Goal: Task Accomplishment & Management: Use online tool/utility

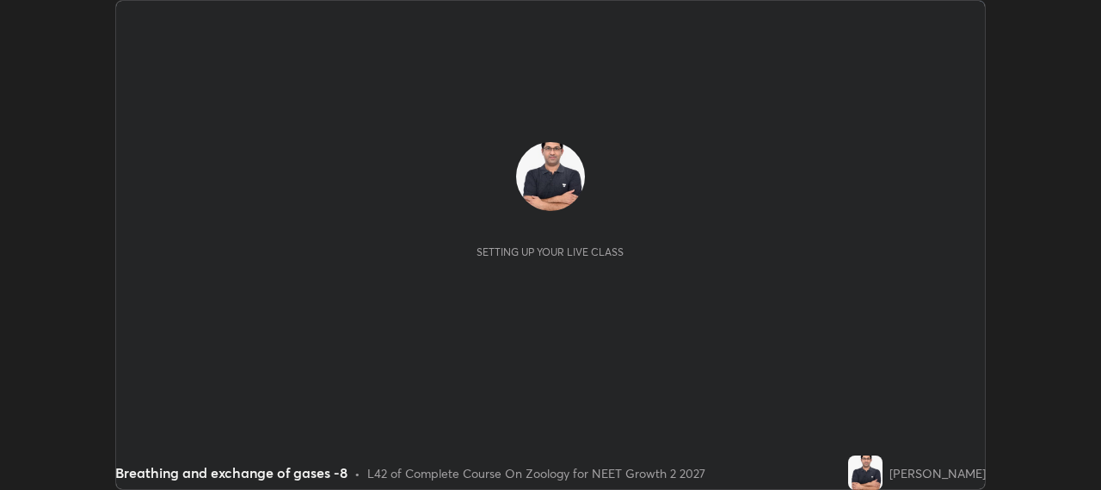
scroll to position [490, 1101]
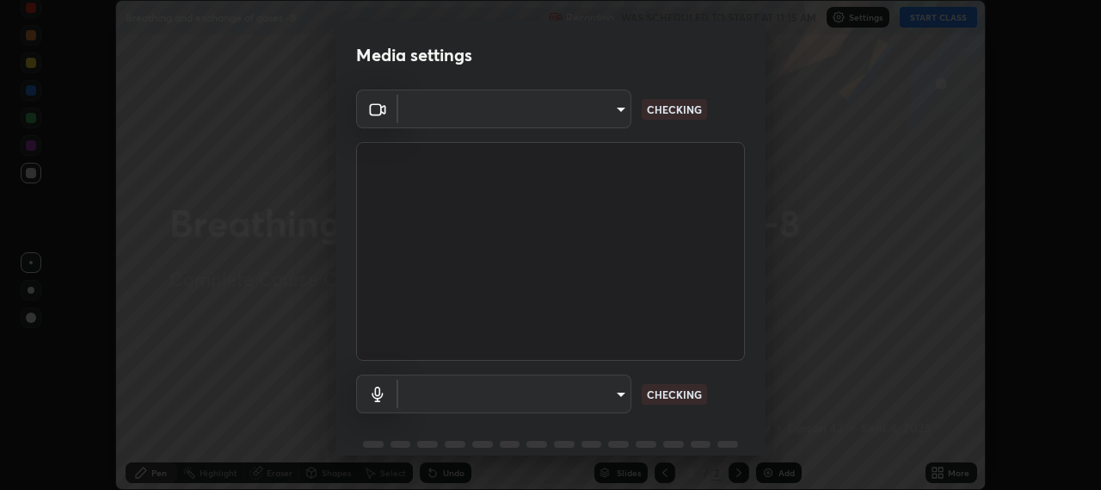
click at [618, 398] on body "Erase all Breathing and exchange of gases -8 Recording WAS SCHEDULED TO START A…" at bounding box center [550, 245] width 1101 height 490
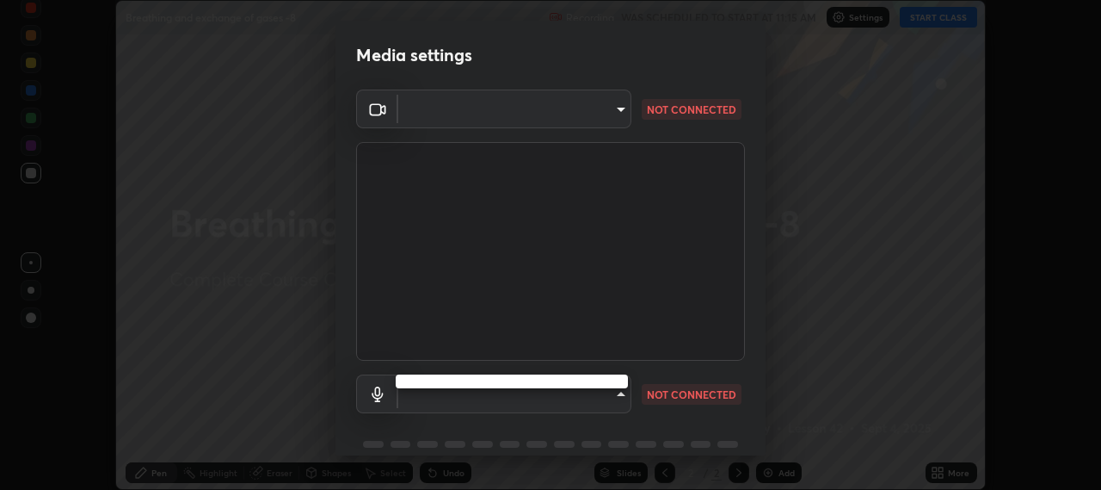
type input "b317e01ce44dabc3be8dd9fbd21c4c94838353ba5ba3926cf423050bf086703d"
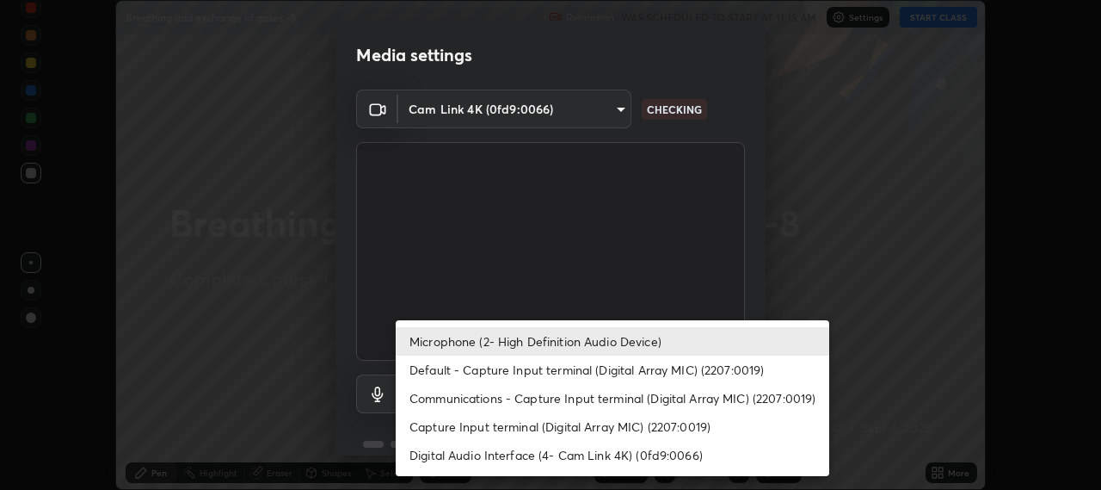
click at [543, 372] on li "Default - Capture Input terminal (Digital Array MIC) (2207:0019)" at bounding box center [613, 369] width 434 height 28
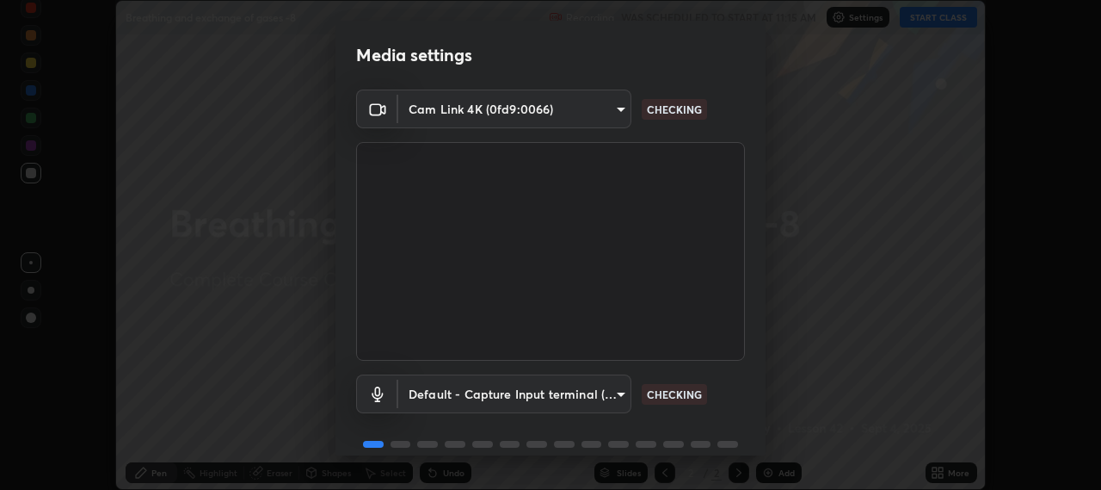
type input "default"
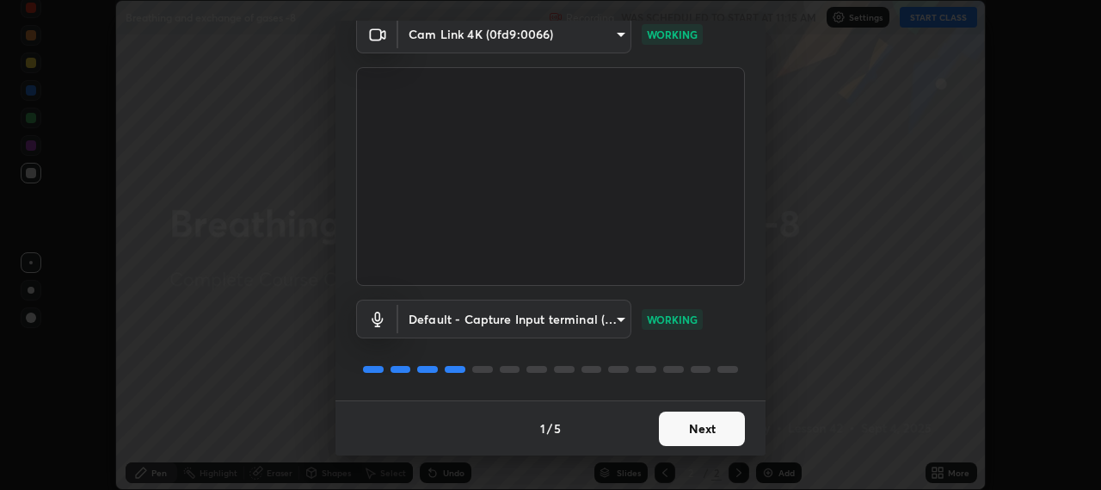
click at [680, 425] on button "Next" at bounding box center [702, 428] width 86 height 34
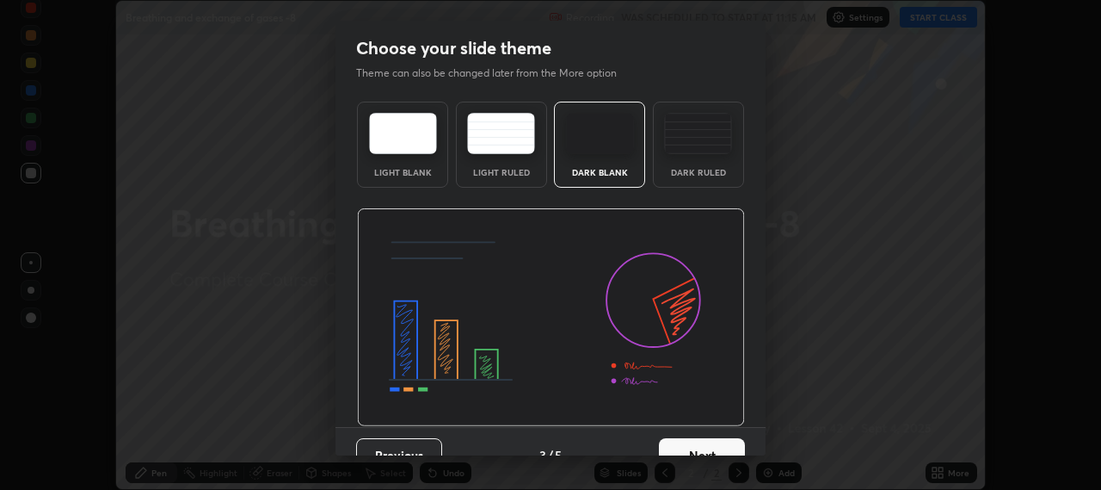
click at [700, 438] on button "Next" at bounding box center [702, 455] width 86 height 34
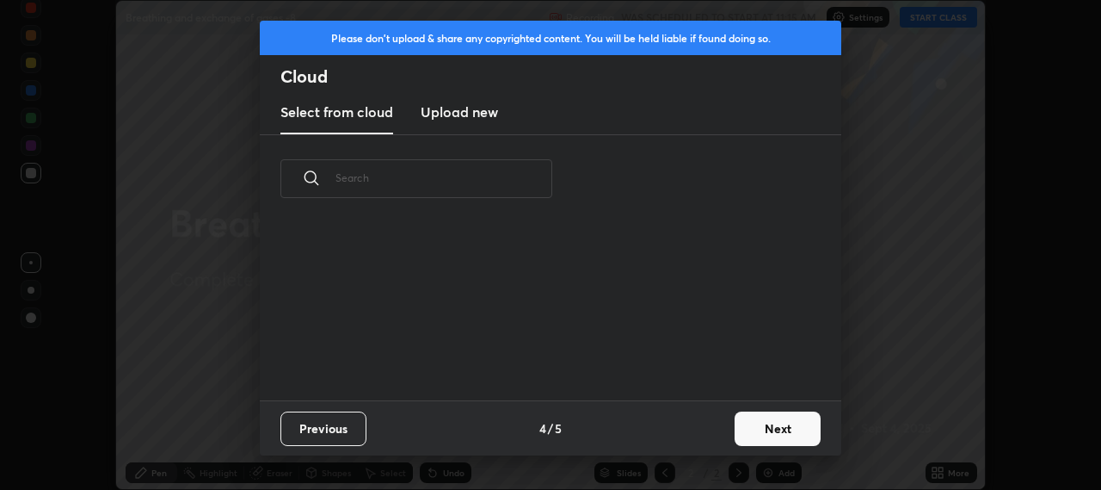
click at [757, 427] on button "Next" at bounding box center [778, 428] width 86 height 34
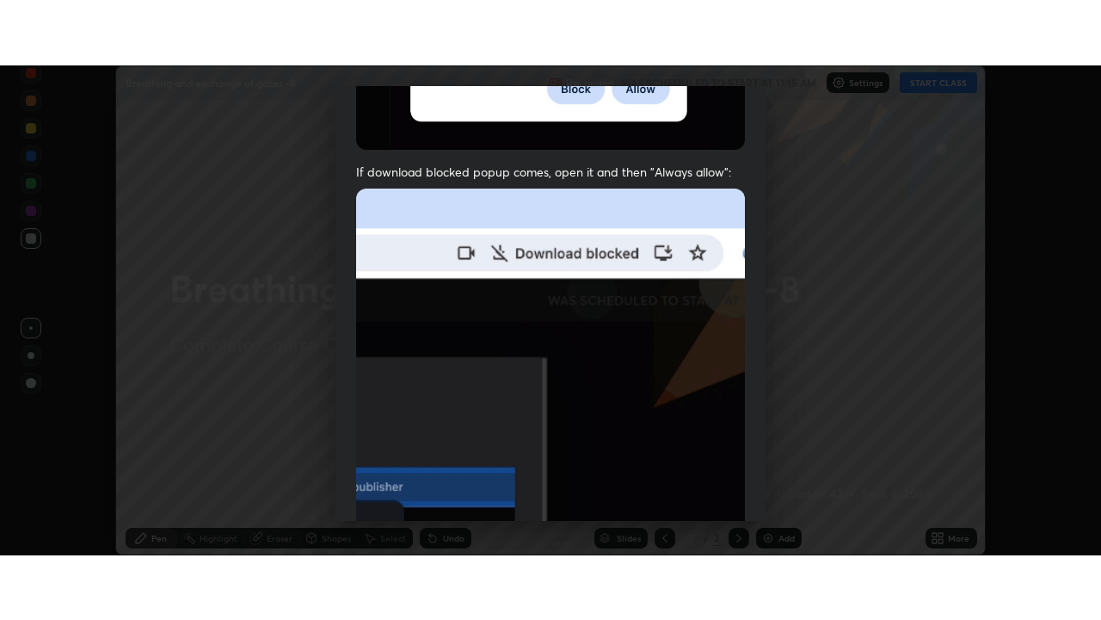
scroll to position [426, 0]
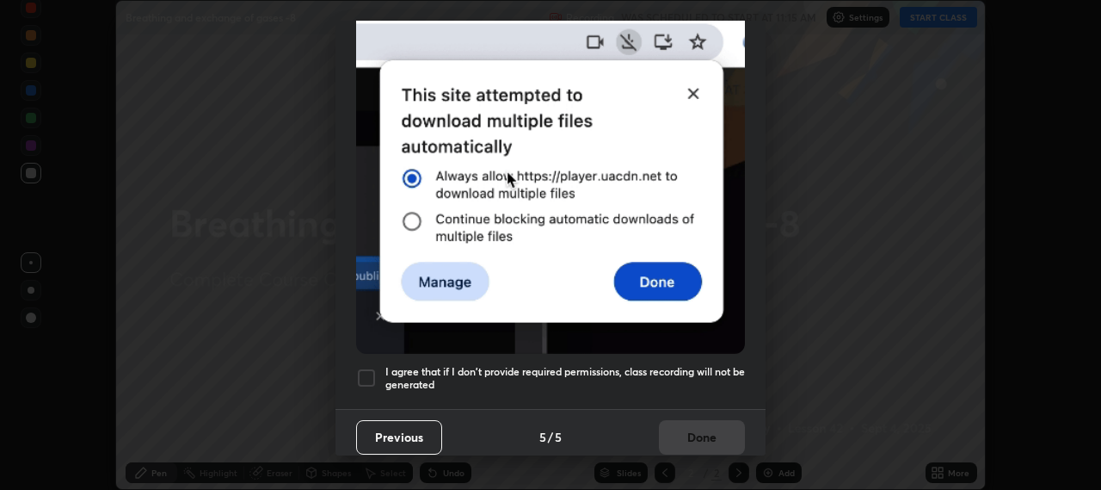
click at [367, 369] on div at bounding box center [366, 377] width 21 height 21
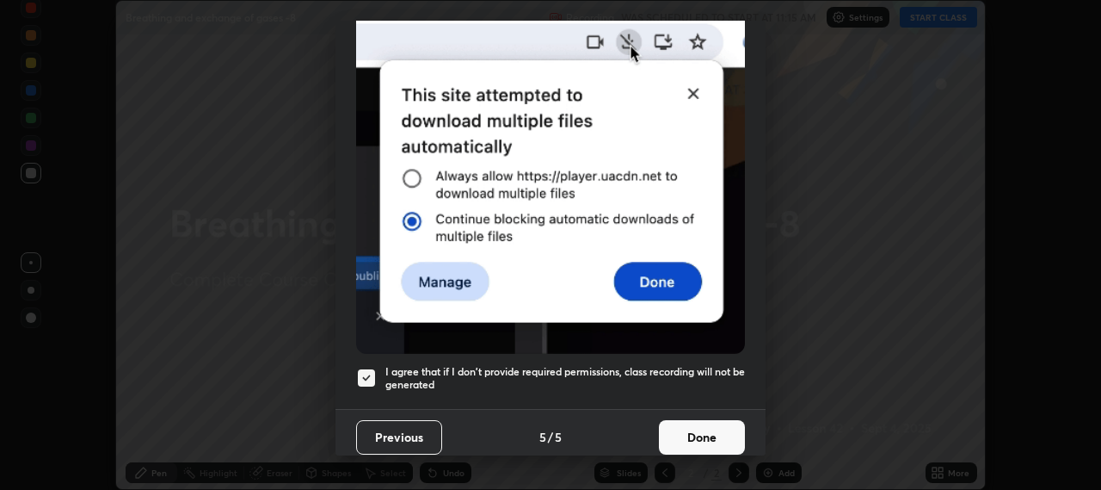
click at [703, 425] on button "Done" at bounding box center [702, 437] width 86 height 34
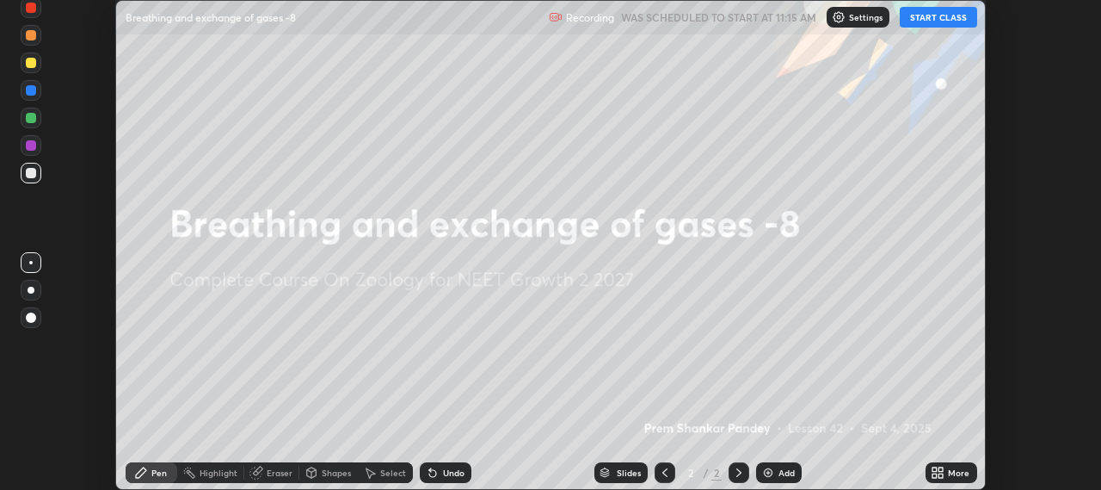
click at [937, 21] on button "START CLASS" at bounding box center [938, 17] width 77 height 21
click at [936, 474] on icon at bounding box center [935, 475] width 4 height 4
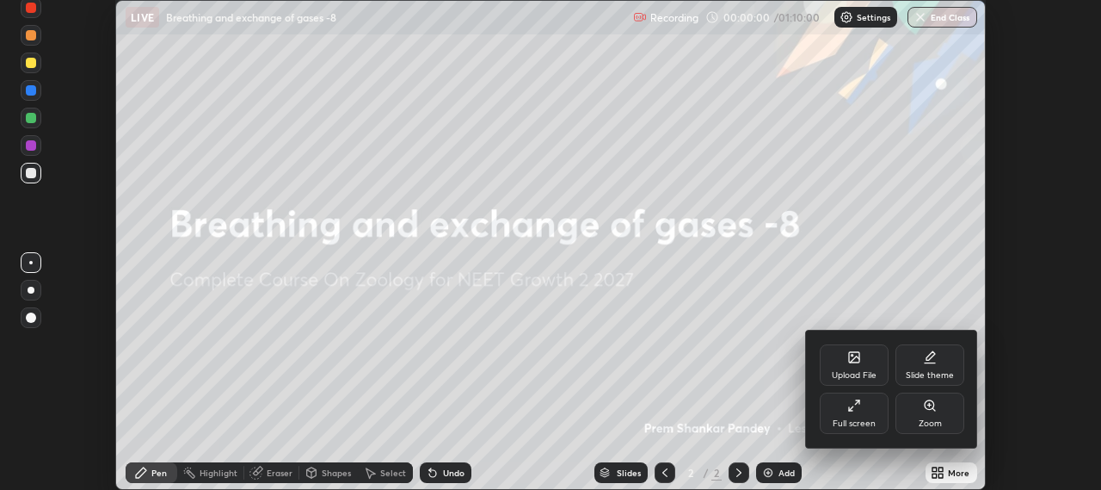
click at [866, 408] on div "Full screen" at bounding box center [854, 412] width 69 height 41
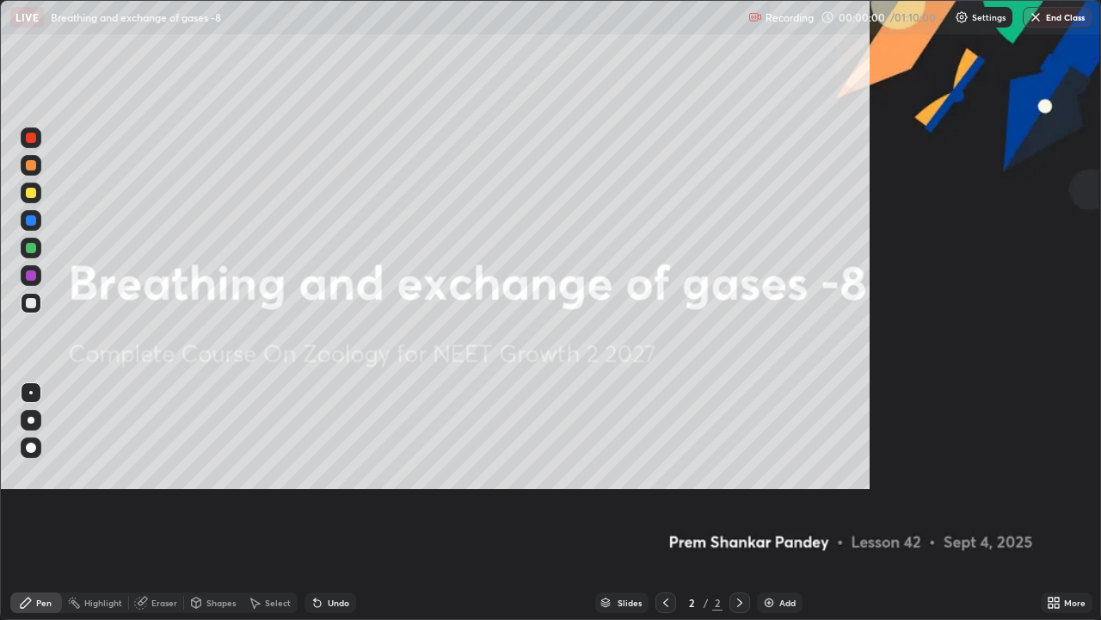
scroll to position [620, 1101]
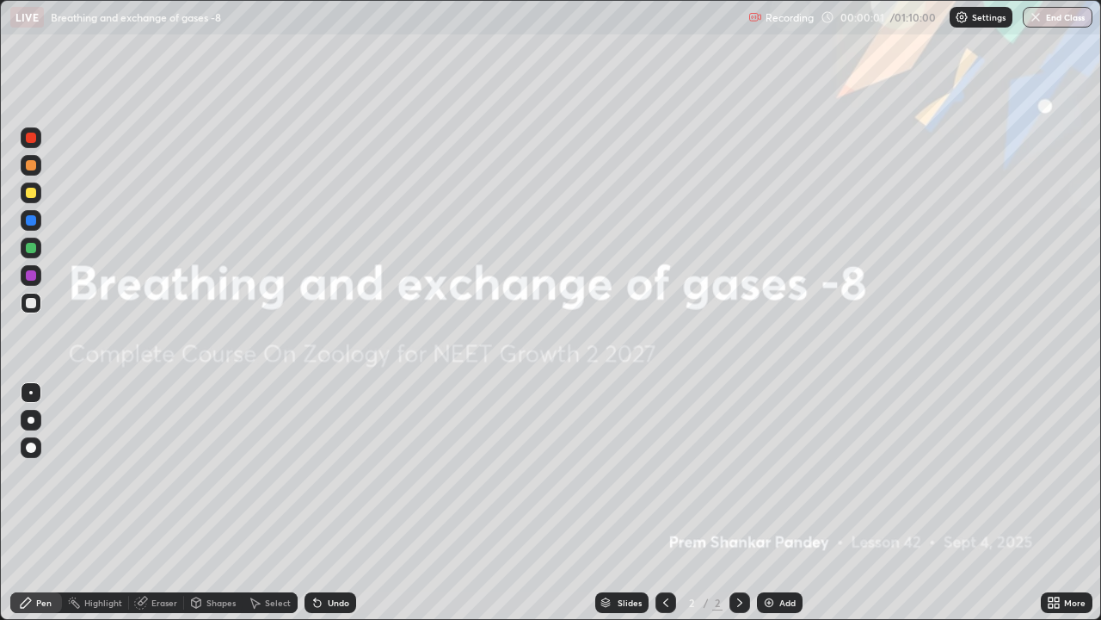
click at [770, 489] on img at bounding box center [769, 602] width 14 height 14
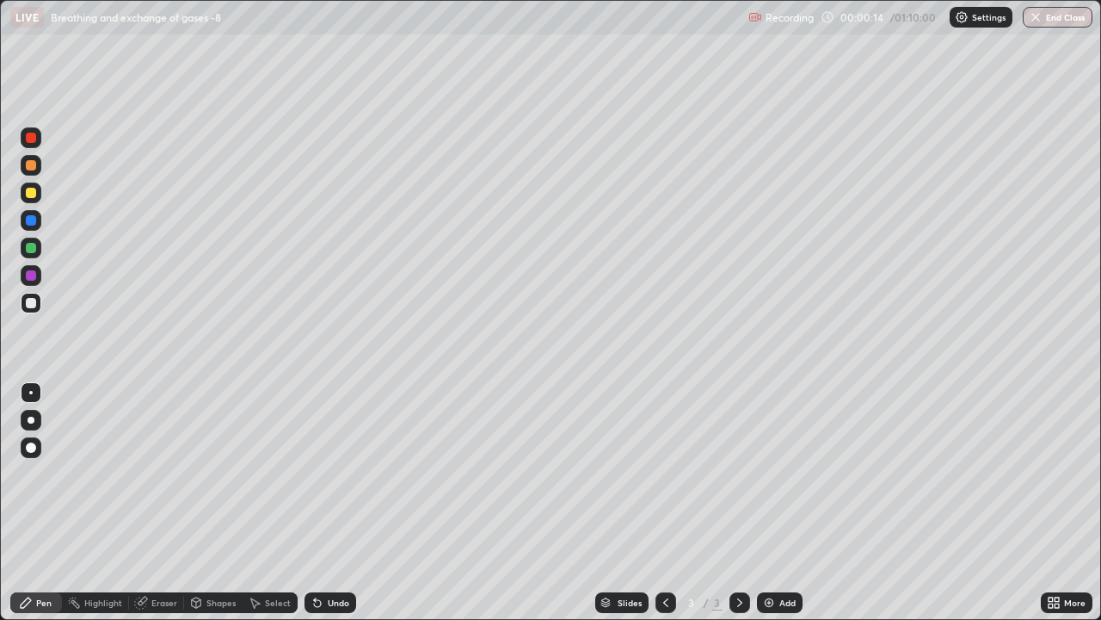
click at [32, 420] on div at bounding box center [31, 419] width 7 height 7
click at [32, 418] on div at bounding box center [31, 419] width 7 height 7
click at [33, 138] on div at bounding box center [31, 138] width 10 height 10
click at [34, 138] on div at bounding box center [31, 138] width 10 height 10
click at [766, 489] on img at bounding box center [769, 602] width 14 height 14
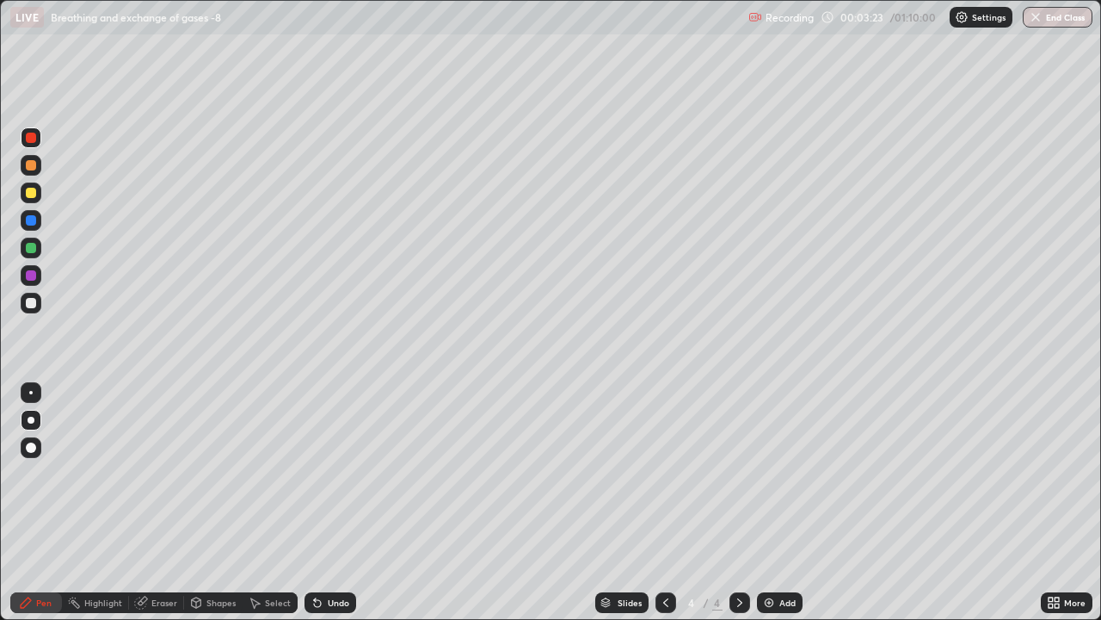
click at [31, 299] on div at bounding box center [31, 303] width 10 height 10
click at [34, 300] on div at bounding box center [31, 303] width 10 height 10
click at [321, 489] on icon at bounding box center [318, 602] width 14 height 14
click at [328, 489] on div "Undo" at bounding box center [339, 602] width 22 height 9
click at [318, 489] on icon at bounding box center [317, 603] width 7 height 7
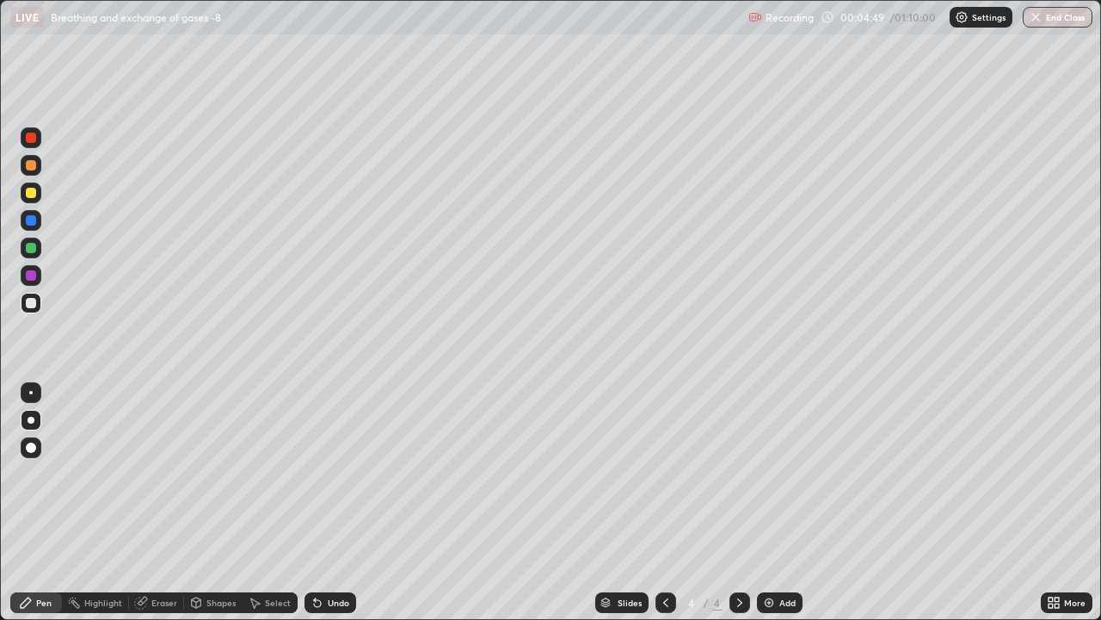
click at [323, 489] on div "Undo" at bounding box center [331, 602] width 52 height 21
click at [316, 489] on icon at bounding box center [317, 603] width 7 height 7
click at [31, 139] on div at bounding box center [31, 138] width 10 height 10
click at [33, 138] on div at bounding box center [31, 138] width 10 height 10
click at [314, 489] on icon at bounding box center [317, 603] width 7 height 7
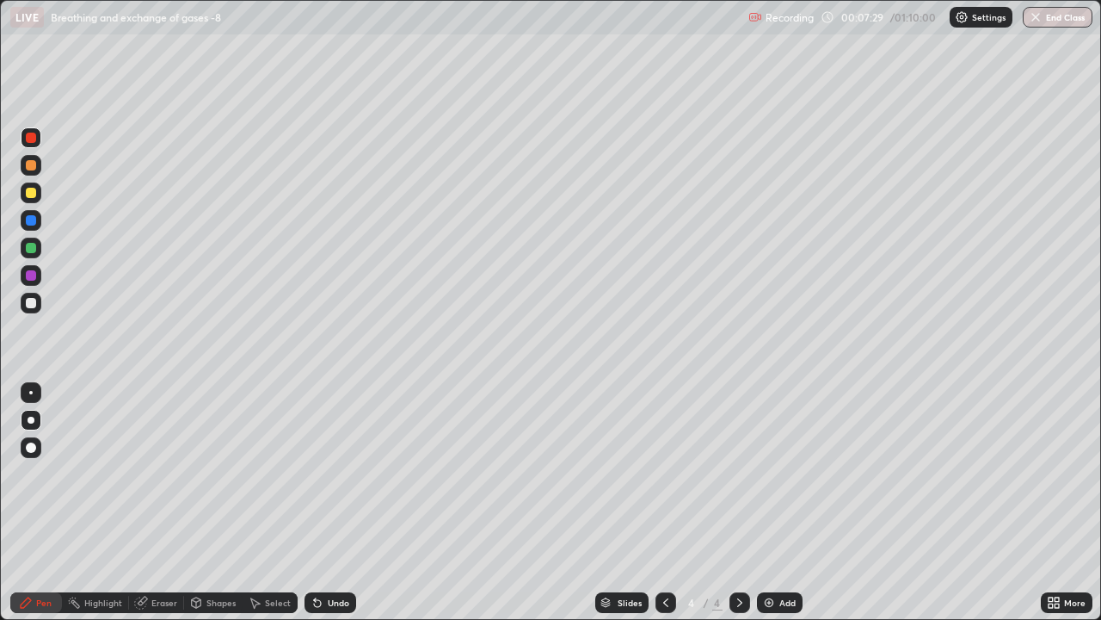
click at [315, 489] on icon at bounding box center [317, 603] width 7 height 7
click at [314, 489] on icon at bounding box center [315, 599] width 2 height 2
click at [312, 489] on icon at bounding box center [318, 602] width 14 height 14
click at [314, 489] on icon at bounding box center [315, 599] width 2 height 2
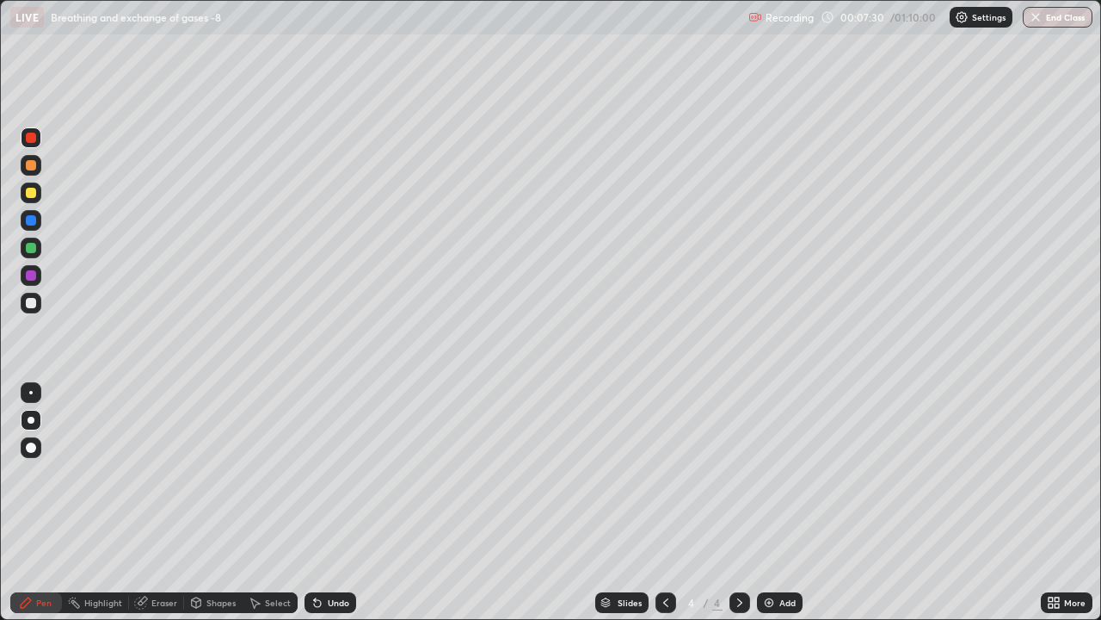
click at [314, 489] on icon at bounding box center [315, 599] width 2 height 2
click at [765, 489] on img at bounding box center [769, 602] width 14 height 14
click at [663, 489] on icon at bounding box center [666, 602] width 14 height 14
click at [741, 489] on icon at bounding box center [740, 602] width 14 height 14
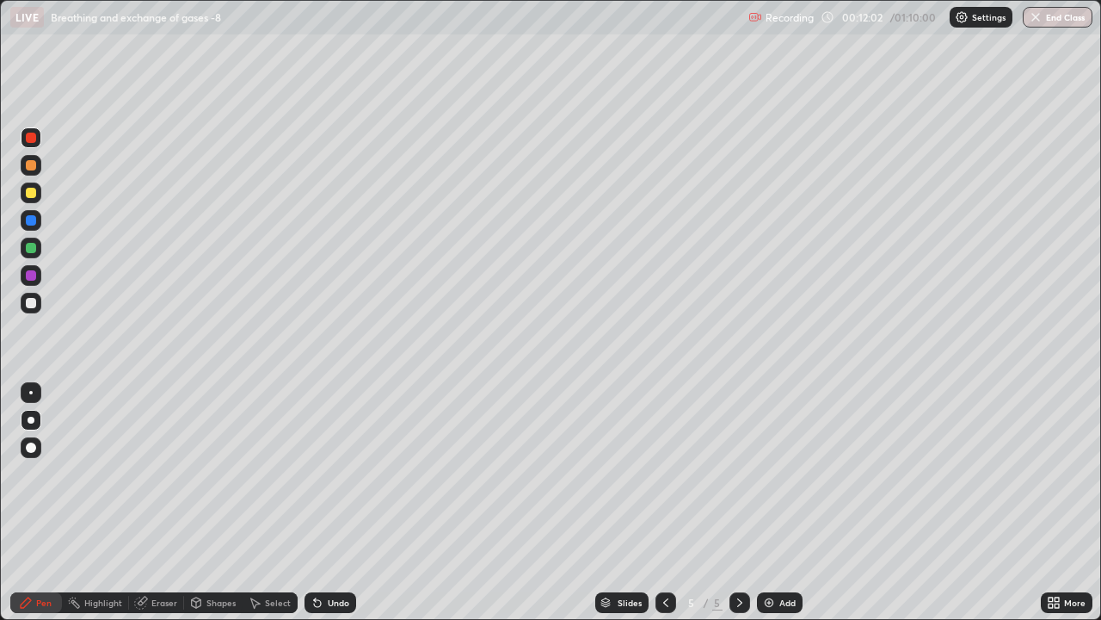
click at [28, 303] on div at bounding box center [31, 303] width 10 height 10
click at [29, 163] on div at bounding box center [31, 165] width 10 height 10
click at [30, 164] on div at bounding box center [31, 165] width 10 height 10
click at [33, 443] on div at bounding box center [31, 447] width 10 height 10
click at [31, 302] on div at bounding box center [31, 303] width 10 height 10
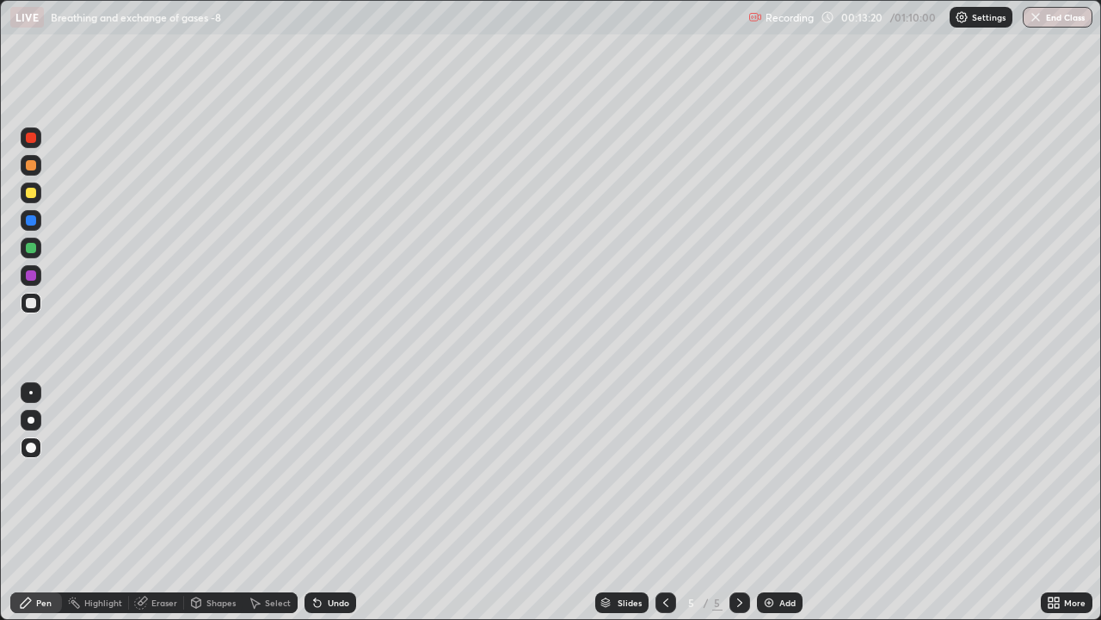
click at [35, 300] on div at bounding box center [31, 303] width 10 height 10
click at [34, 140] on div at bounding box center [31, 138] width 10 height 10
click at [32, 138] on div at bounding box center [31, 138] width 10 height 10
click at [31, 393] on div at bounding box center [30, 392] width 3 height 3
click at [32, 412] on div at bounding box center [31, 420] width 21 height 21
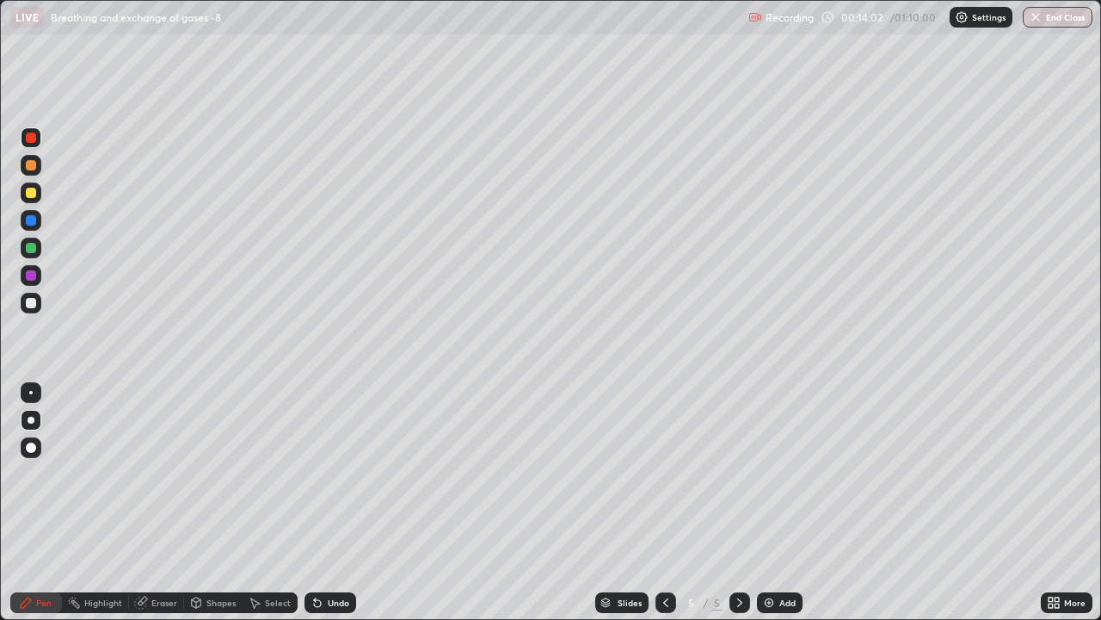
click at [32, 219] on div at bounding box center [31, 220] width 10 height 10
click at [32, 138] on div at bounding box center [31, 138] width 10 height 10
click at [32, 301] on div at bounding box center [31, 303] width 10 height 10
click at [31, 248] on div at bounding box center [31, 248] width 10 height 10
click at [34, 248] on div at bounding box center [31, 248] width 10 height 10
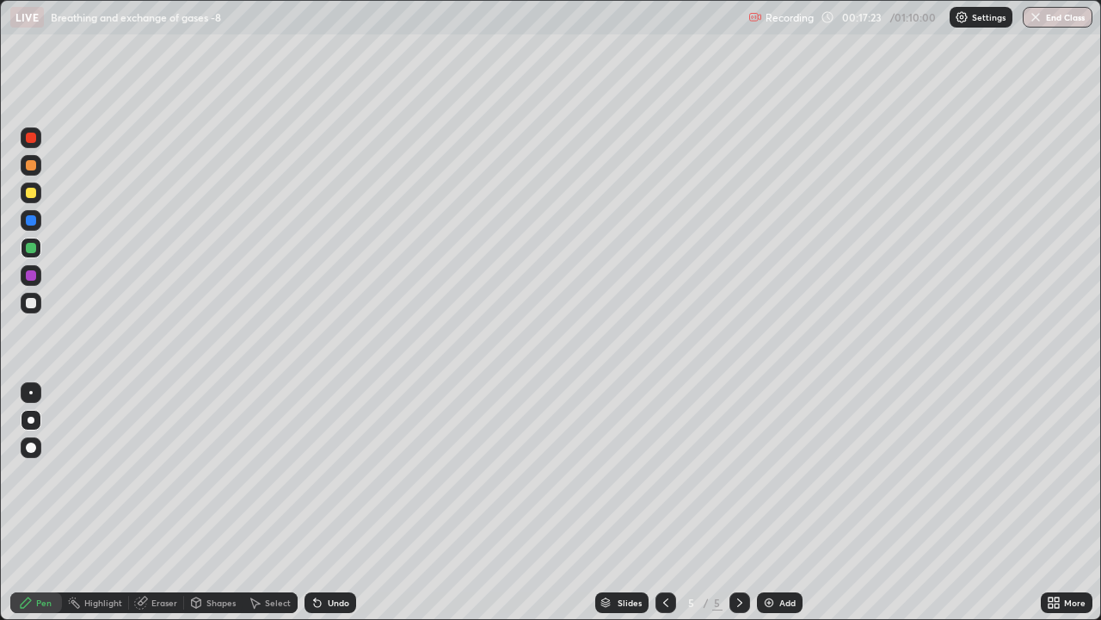
click at [32, 193] on div at bounding box center [31, 193] width 10 height 10
click at [34, 194] on div at bounding box center [31, 193] width 10 height 10
click at [35, 161] on div at bounding box center [31, 165] width 21 height 21
click at [33, 194] on div at bounding box center [31, 193] width 10 height 10
click at [32, 196] on div at bounding box center [31, 193] width 10 height 10
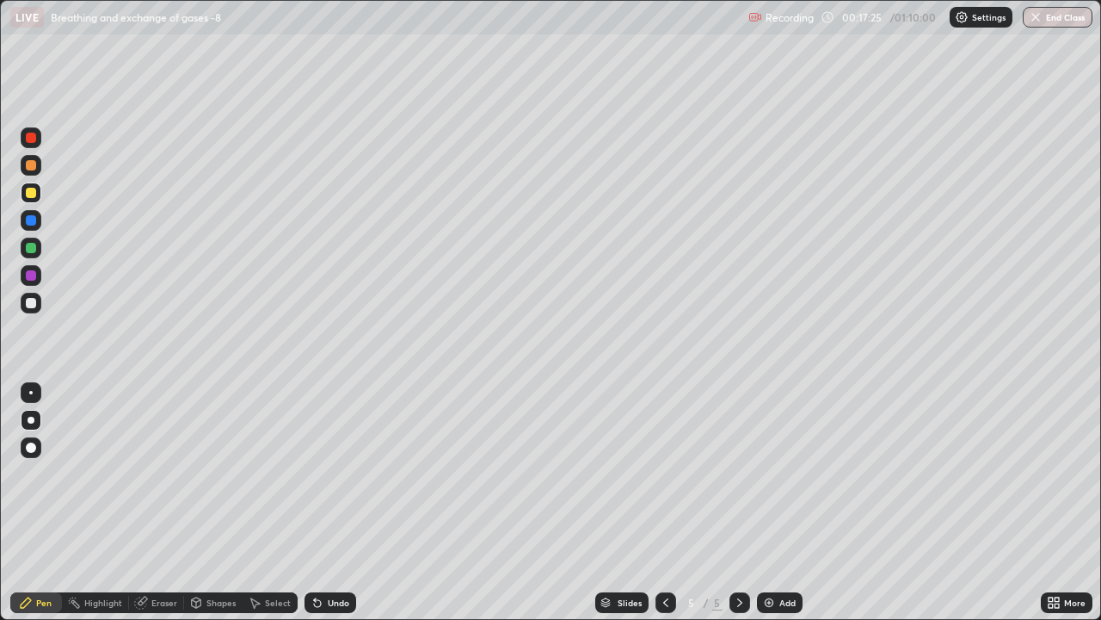
click at [34, 276] on div at bounding box center [31, 275] width 10 height 10
click at [34, 275] on div at bounding box center [31, 275] width 10 height 10
click at [33, 299] on div at bounding box center [31, 303] width 10 height 10
click at [34, 301] on div at bounding box center [31, 303] width 10 height 10
click at [31, 275] on div at bounding box center [31, 275] width 10 height 10
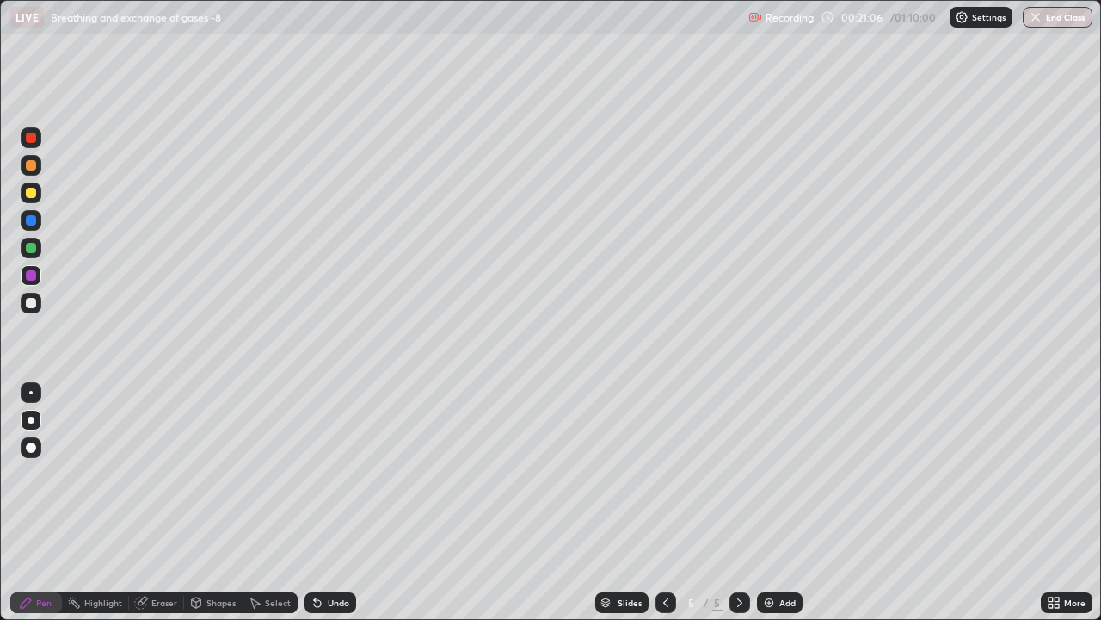
click at [318, 489] on icon at bounding box center [317, 603] width 7 height 7
click at [317, 489] on icon at bounding box center [317, 603] width 7 height 7
click at [320, 489] on icon at bounding box center [318, 602] width 14 height 14
click at [314, 489] on icon at bounding box center [315, 599] width 2 height 2
click at [315, 489] on icon at bounding box center [317, 603] width 7 height 7
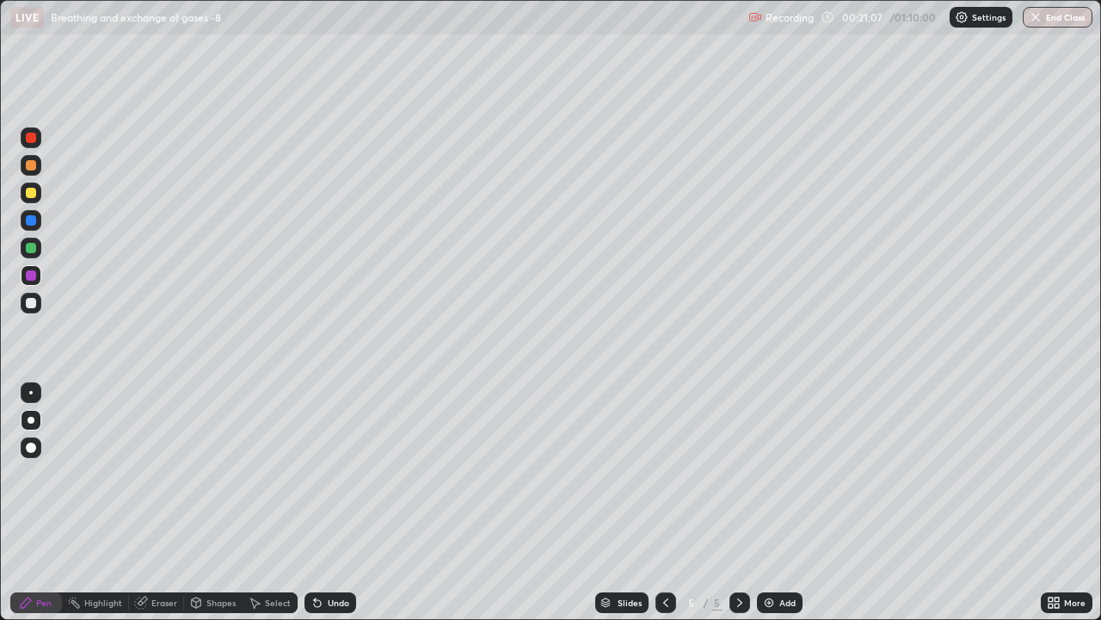
click at [318, 489] on icon at bounding box center [318, 602] width 14 height 14
click at [316, 489] on icon at bounding box center [317, 603] width 7 height 7
click at [315, 489] on icon at bounding box center [317, 603] width 7 height 7
click at [314, 489] on icon at bounding box center [315, 599] width 2 height 2
click at [315, 489] on icon at bounding box center [317, 603] width 7 height 7
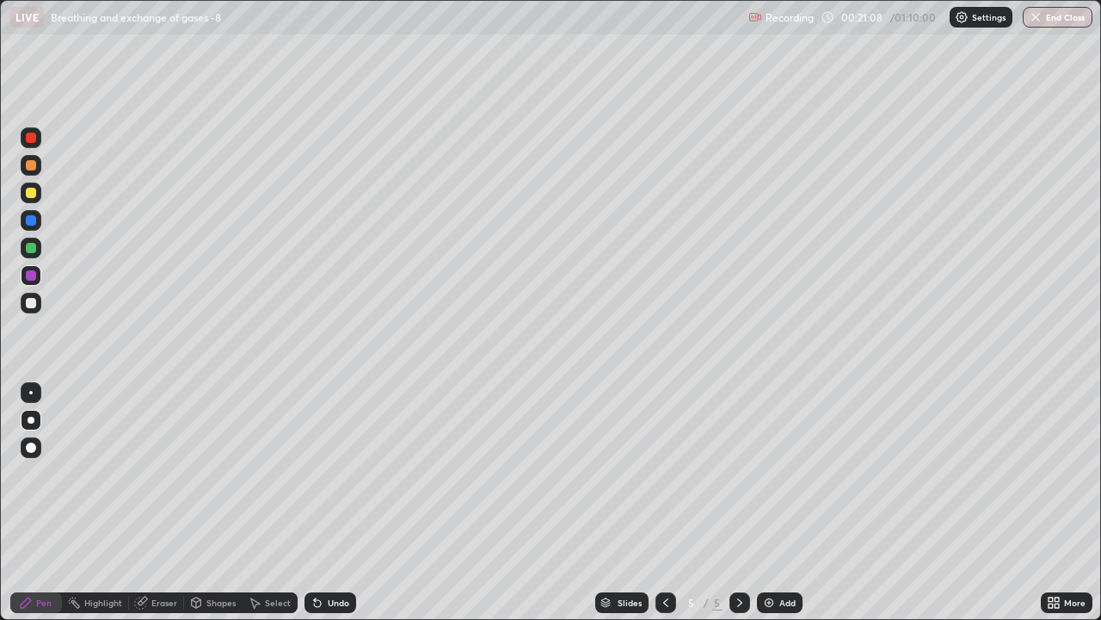
click at [314, 489] on icon at bounding box center [315, 599] width 2 height 2
click at [316, 489] on icon at bounding box center [317, 603] width 7 height 7
click at [312, 489] on icon at bounding box center [318, 602] width 14 height 14
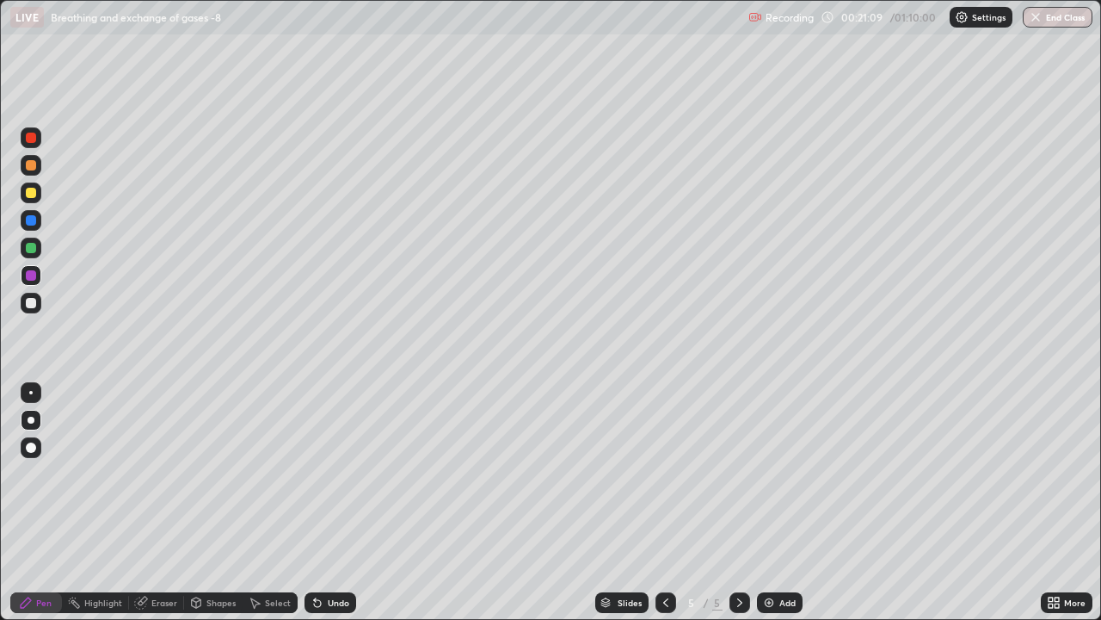
click at [314, 489] on icon at bounding box center [317, 603] width 7 height 7
click at [314, 489] on icon at bounding box center [315, 599] width 2 height 2
click at [314, 489] on icon at bounding box center [317, 603] width 7 height 7
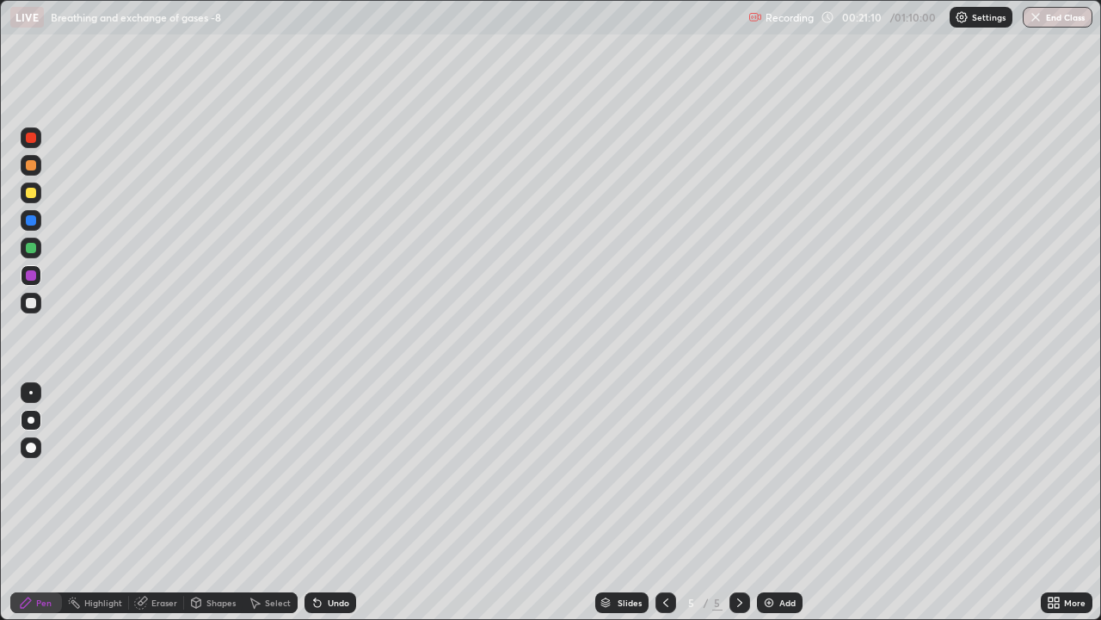
click at [314, 489] on icon at bounding box center [315, 599] width 2 height 2
click at [314, 489] on icon at bounding box center [317, 603] width 7 height 7
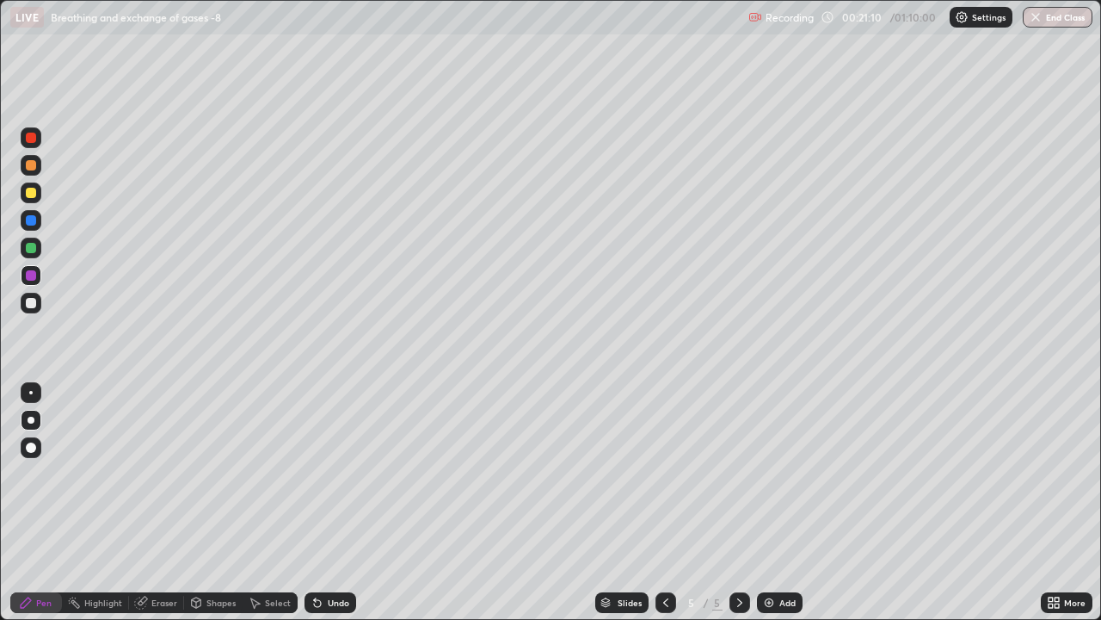
click at [314, 489] on icon at bounding box center [317, 603] width 7 height 7
click at [34, 305] on div at bounding box center [31, 303] width 10 height 10
click at [34, 304] on div at bounding box center [31, 303] width 10 height 10
click at [766, 489] on img at bounding box center [769, 602] width 14 height 14
click at [315, 489] on icon at bounding box center [318, 602] width 14 height 14
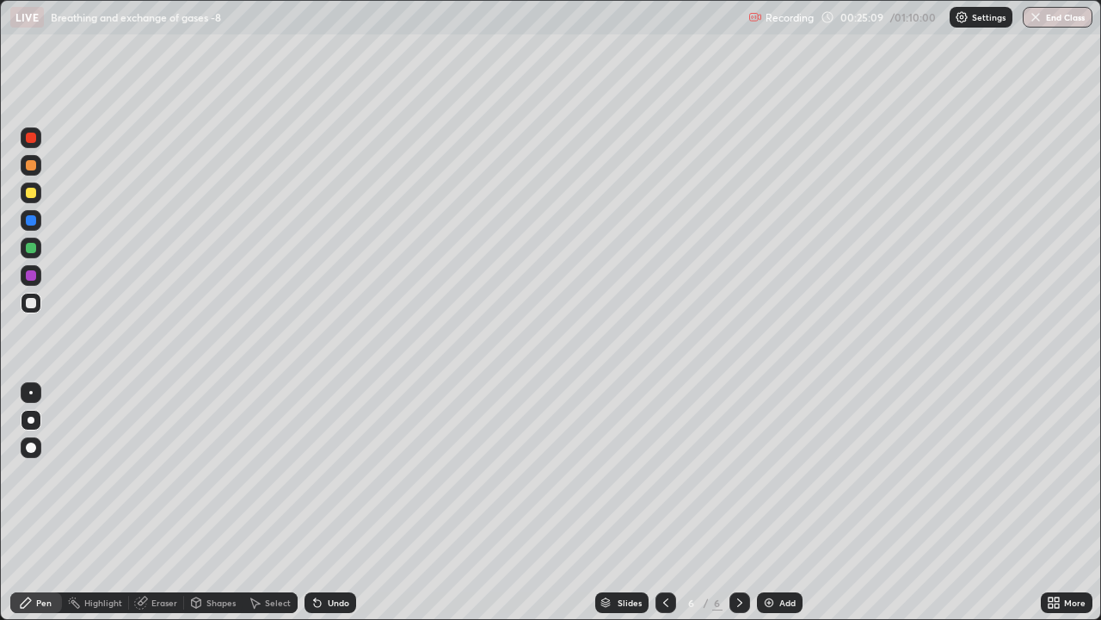
click at [320, 489] on icon at bounding box center [318, 602] width 14 height 14
click at [316, 489] on icon at bounding box center [317, 603] width 7 height 7
click at [34, 165] on div at bounding box center [31, 165] width 10 height 10
click at [32, 165] on div at bounding box center [31, 165] width 10 height 10
click at [32, 220] on div at bounding box center [31, 220] width 10 height 10
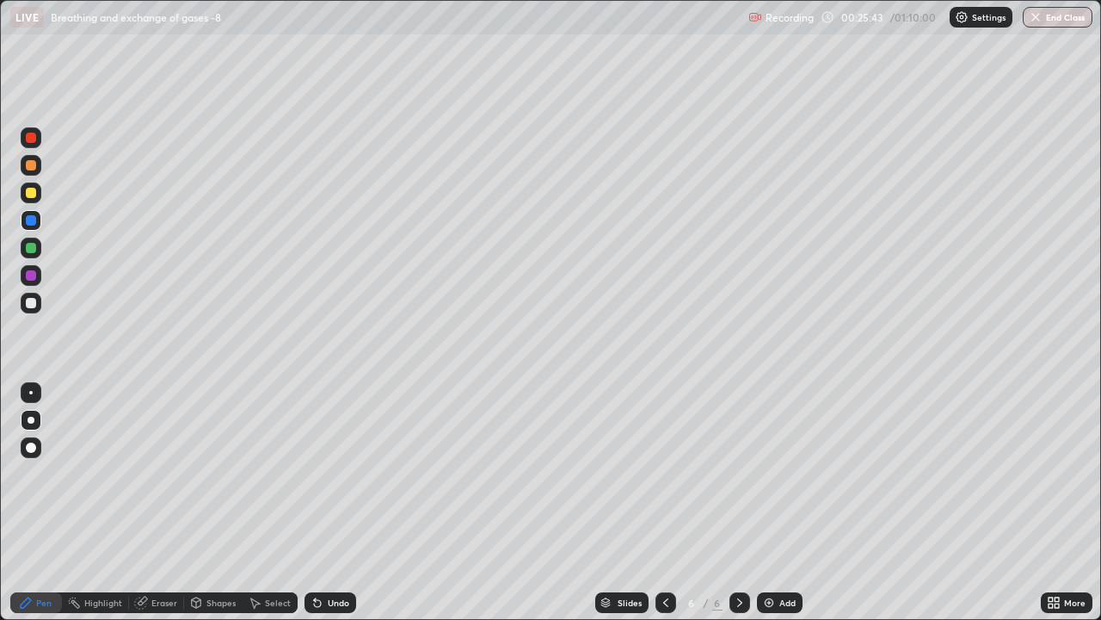
click at [35, 216] on div at bounding box center [31, 220] width 21 height 21
click at [29, 276] on div at bounding box center [31, 275] width 10 height 10
click at [34, 139] on div at bounding box center [31, 138] width 10 height 10
click at [314, 489] on icon at bounding box center [317, 603] width 7 height 7
click at [316, 489] on icon at bounding box center [317, 603] width 7 height 7
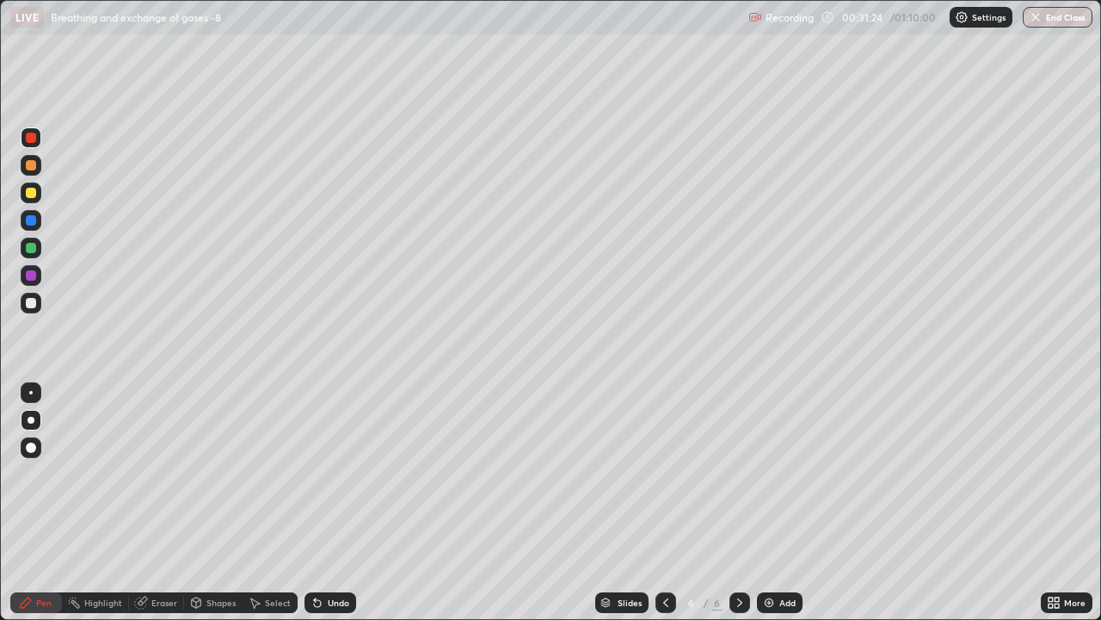
click at [32, 303] on div at bounding box center [31, 303] width 10 height 10
click at [314, 489] on icon at bounding box center [317, 603] width 7 height 7
click at [33, 246] on div at bounding box center [31, 248] width 10 height 10
click at [33, 250] on div at bounding box center [31, 248] width 10 height 10
click at [315, 489] on icon at bounding box center [317, 603] width 7 height 7
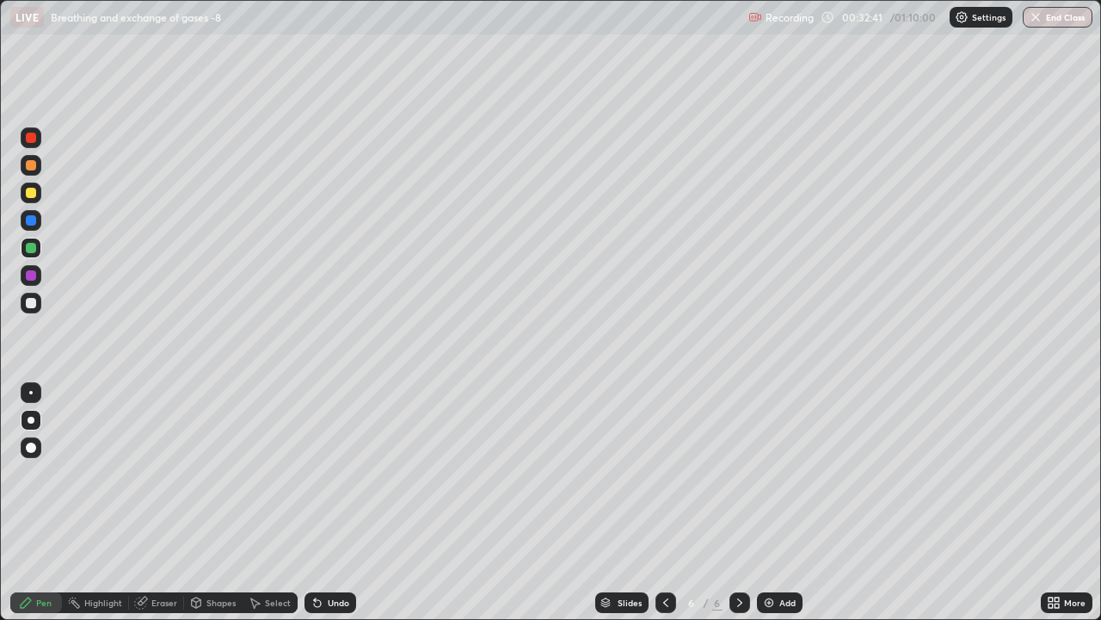
click at [314, 489] on icon at bounding box center [317, 603] width 7 height 7
click at [324, 489] on div "Undo" at bounding box center [331, 602] width 52 height 21
click at [322, 489] on div "Undo" at bounding box center [331, 602] width 52 height 21
click at [31, 302] on div at bounding box center [31, 303] width 10 height 10
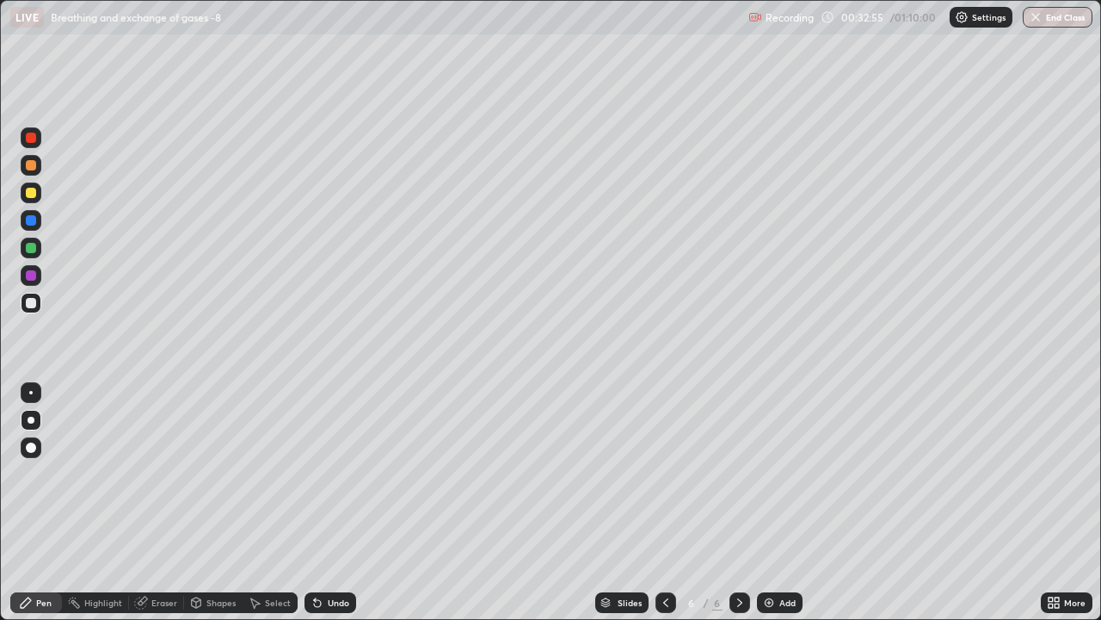
click at [33, 303] on div at bounding box center [31, 303] width 10 height 10
click at [31, 137] on div at bounding box center [31, 138] width 10 height 10
click at [33, 139] on div at bounding box center [31, 138] width 10 height 10
click at [32, 299] on div at bounding box center [31, 303] width 10 height 10
click at [34, 299] on div at bounding box center [31, 303] width 10 height 10
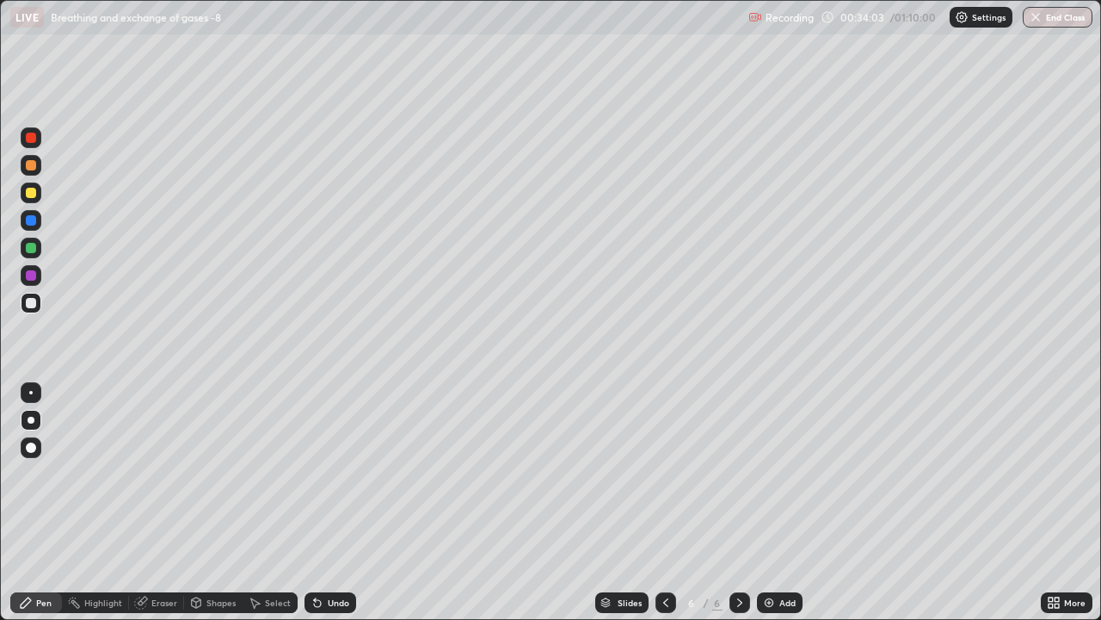
click at [318, 489] on icon at bounding box center [317, 603] width 7 height 7
click at [314, 489] on icon at bounding box center [317, 603] width 7 height 7
click at [34, 138] on div at bounding box center [31, 138] width 10 height 10
click at [31, 164] on div at bounding box center [31, 165] width 10 height 10
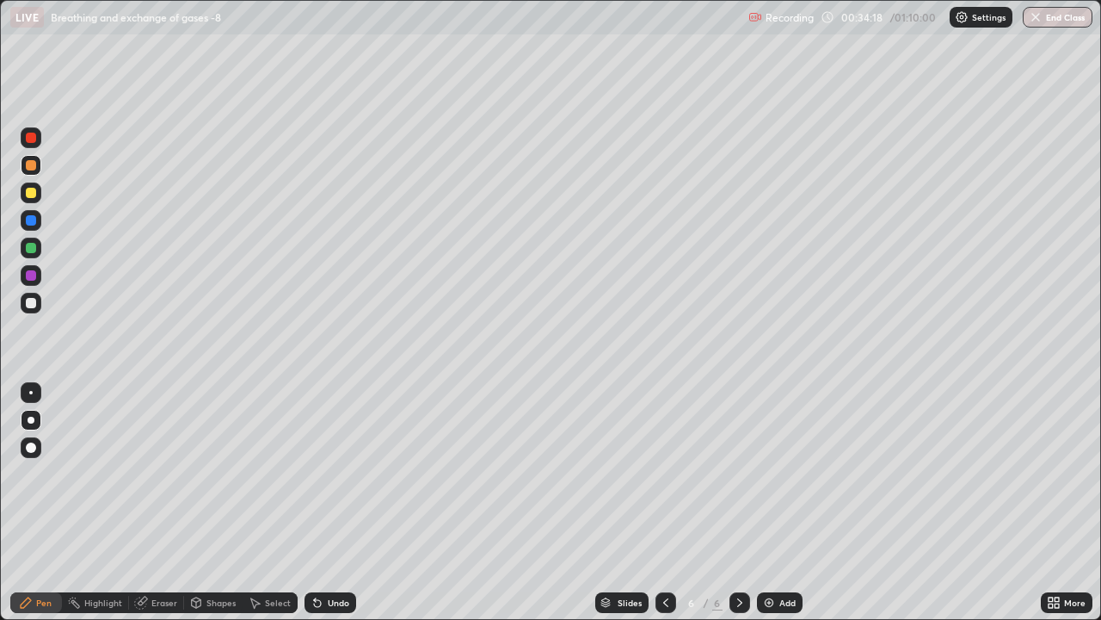
click at [32, 249] on div at bounding box center [31, 248] width 10 height 10
click at [34, 136] on div at bounding box center [31, 138] width 10 height 10
click at [314, 489] on icon at bounding box center [317, 603] width 7 height 7
click at [32, 303] on div at bounding box center [31, 303] width 10 height 10
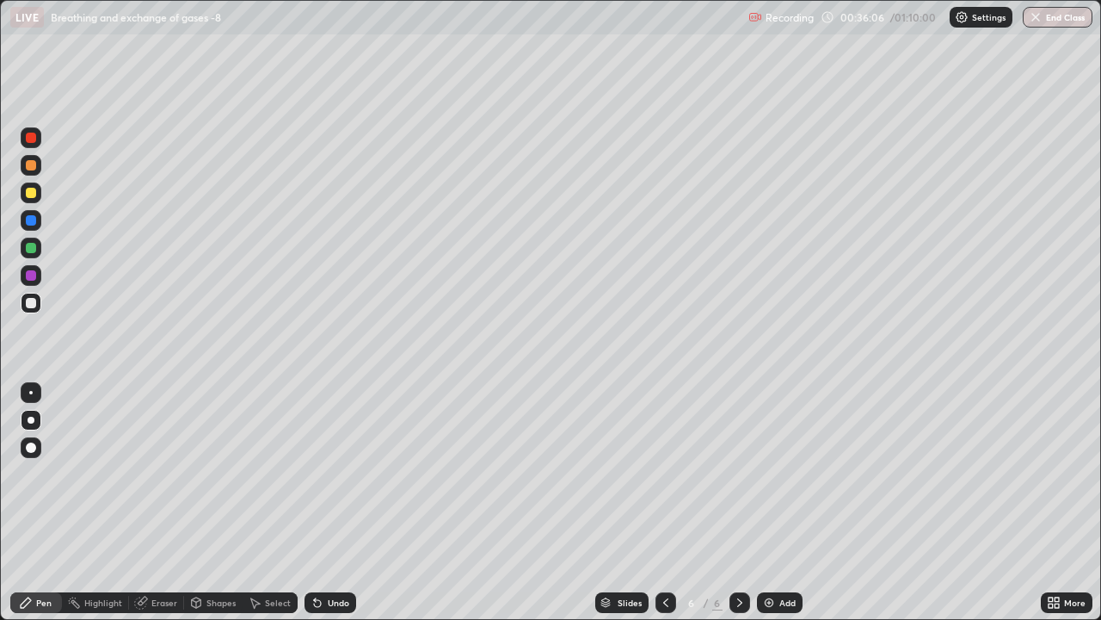
click at [34, 194] on div at bounding box center [31, 193] width 10 height 10
click at [31, 194] on div at bounding box center [31, 193] width 10 height 10
click at [316, 489] on icon at bounding box center [317, 603] width 7 height 7
click at [314, 489] on icon at bounding box center [317, 603] width 7 height 7
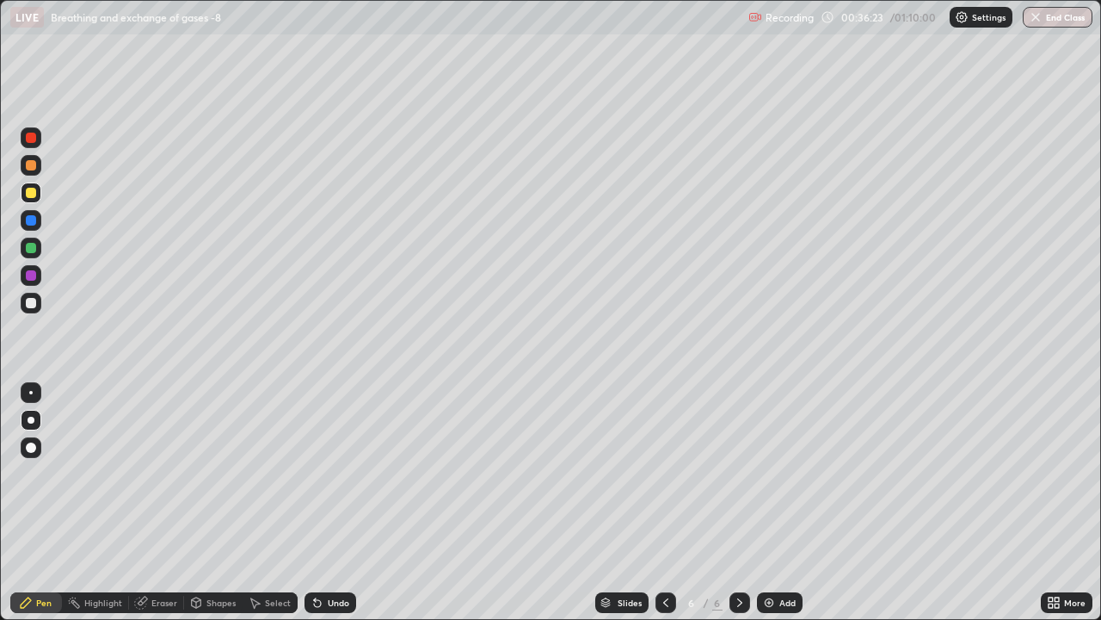
click at [314, 489] on icon at bounding box center [317, 603] width 7 height 7
click at [315, 489] on icon at bounding box center [317, 603] width 7 height 7
click at [314, 489] on icon at bounding box center [317, 603] width 7 height 7
click at [315, 489] on icon at bounding box center [317, 603] width 7 height 7
click at [317, 489] on icon at bounding box center [317, 603] width 7 height 7
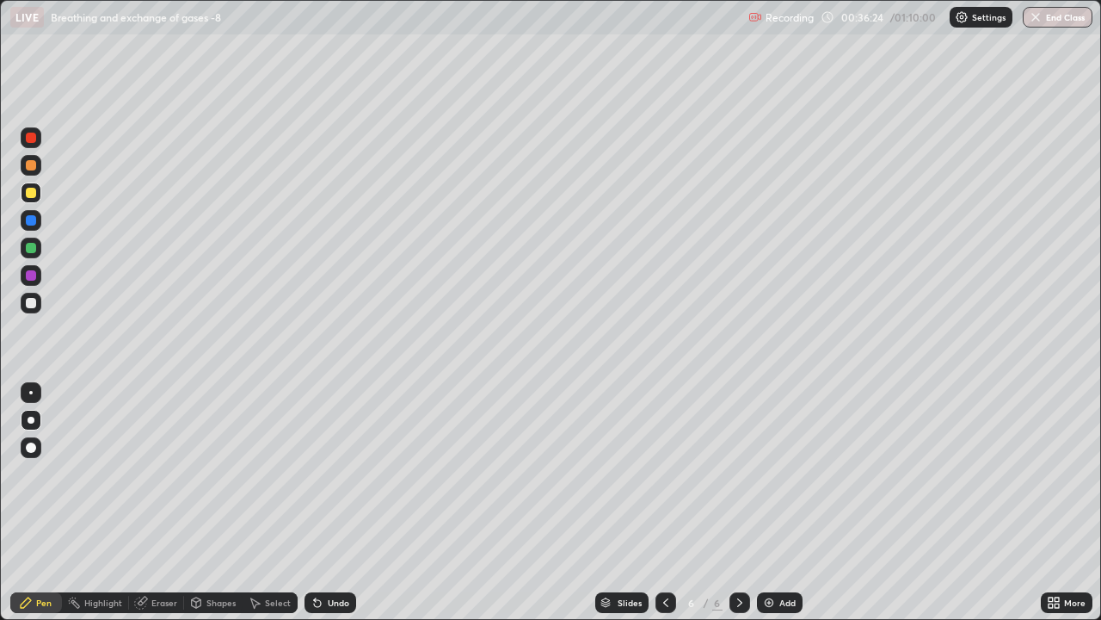
click at [318, 489] on icon at bounding box center [317, 603] width 7 height 7
click at [321, 489] on icon at bounding box center [318, 602] width 14 height 14
click at [318, 489] on icon at bounding box center [317, 603] width 7 height 7
click at [634, 489] on div "Slides" at bounding box center [621, 602] width 53 height 21
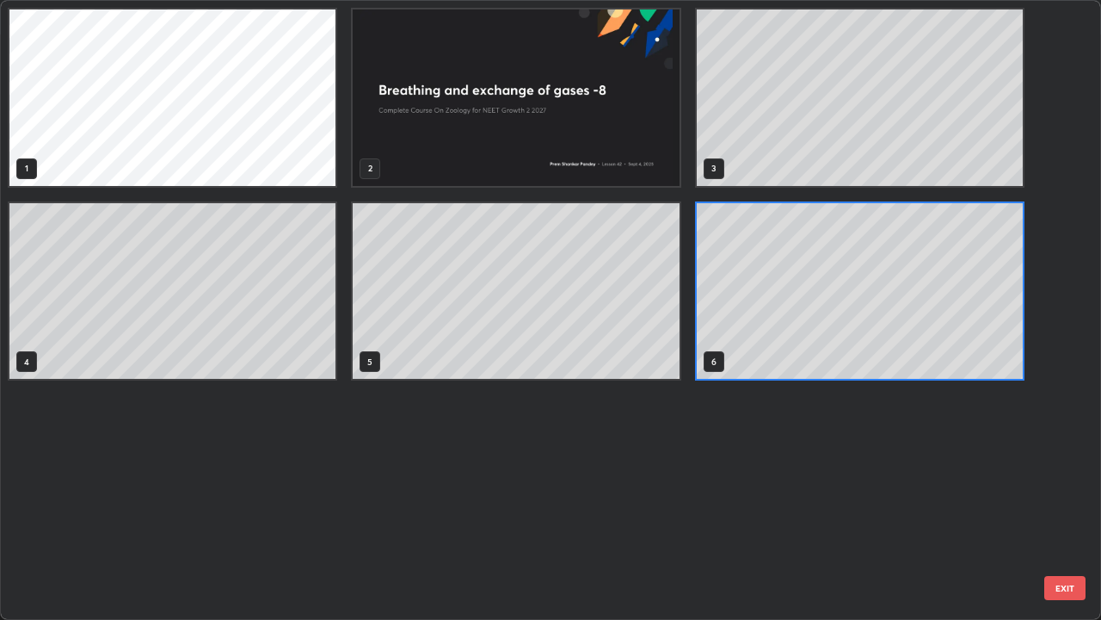
scroll to position [613, 1091]
click at [606, 478] on div "1 2 3 4 5 6" at bounding box center [536, 310] width 1070 height 618
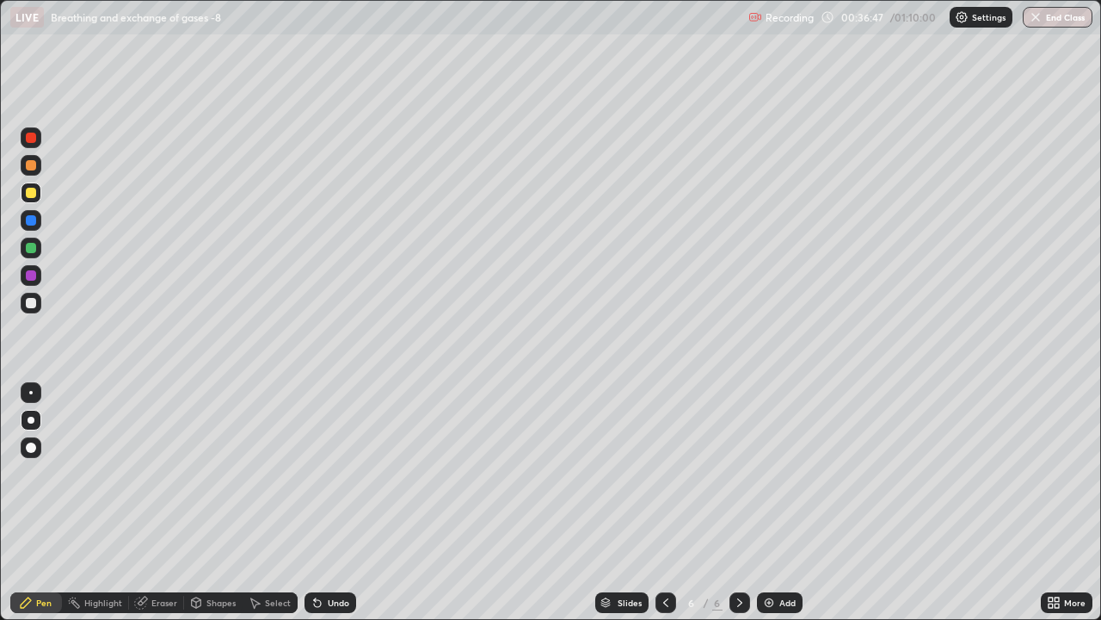
click at [158, 489] on div "Eraser" at bounding box center [164, 602] width 26 height 9
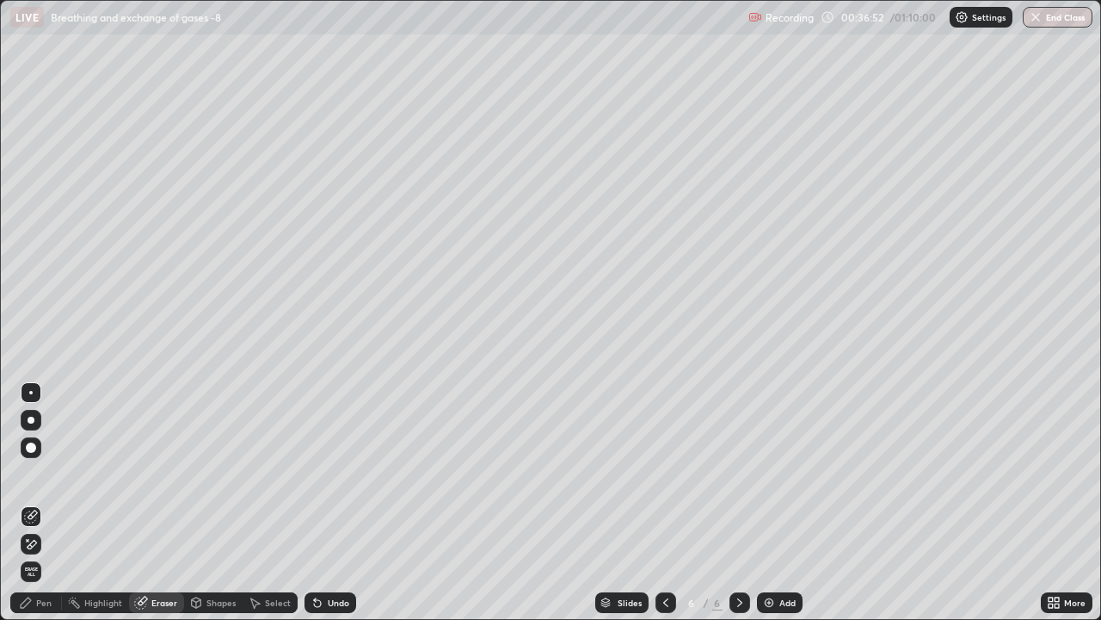
click at [48, 489] on div "Pen" at bounding box center [43, 602] width 15 height 9
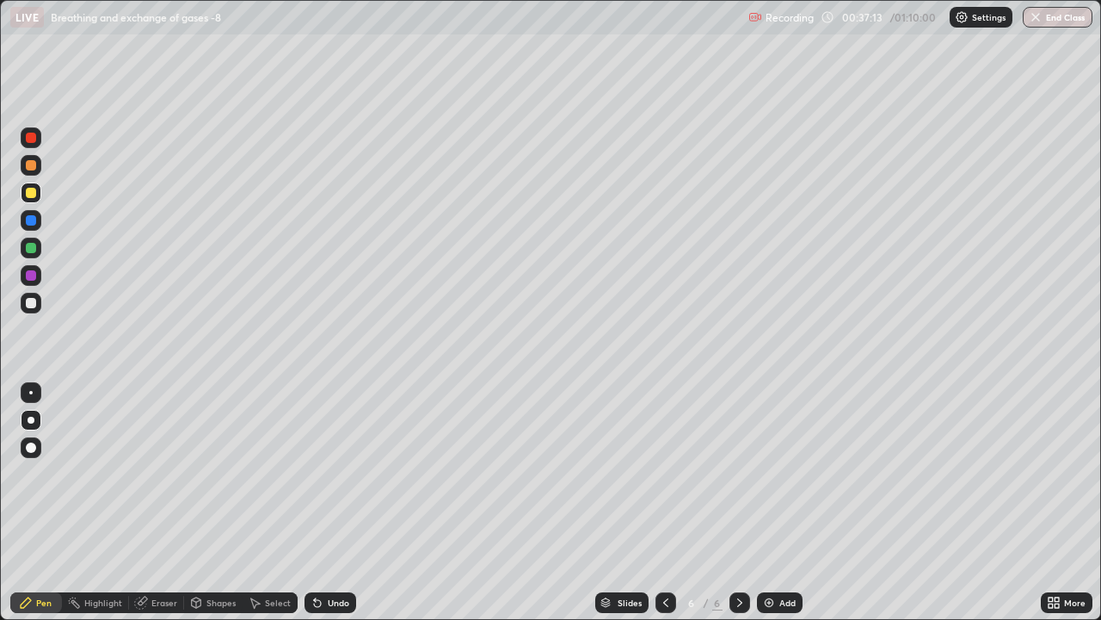
click at [33, 303] on div at bounding box center [31, 303] width 10 height 10
click at [34, 246] on div at bounding box center [31, 248] width 10 height 10
click at [31, 247] on div at bounding box center [31, 248] width 10 height 10
click at [35, 305] on div at bounding box center [31, 303] width 10 height 10
click at [30, 305] on div at bounding box center [31, 303] width 10 height 10
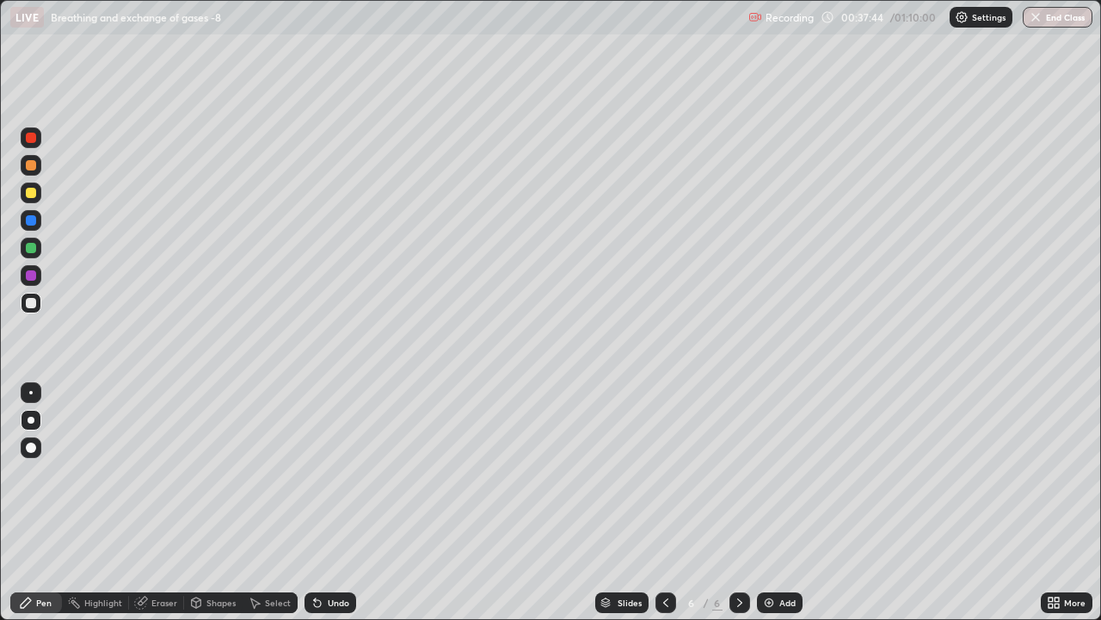
click at [34, 137] on div at bounding box center [31, 138] width 10 height 10
click at [34, 136] on div at bounding box center [31, 138] width 10 height 10
click at [33, 167] on div at bounding box center [31, 165] width 10 height 10
click at [31, 165] on div at bounding box center [31, 165] width 10 height 10
click at [766, 489] on img at bounding box center [769, 602] width 14 height 14
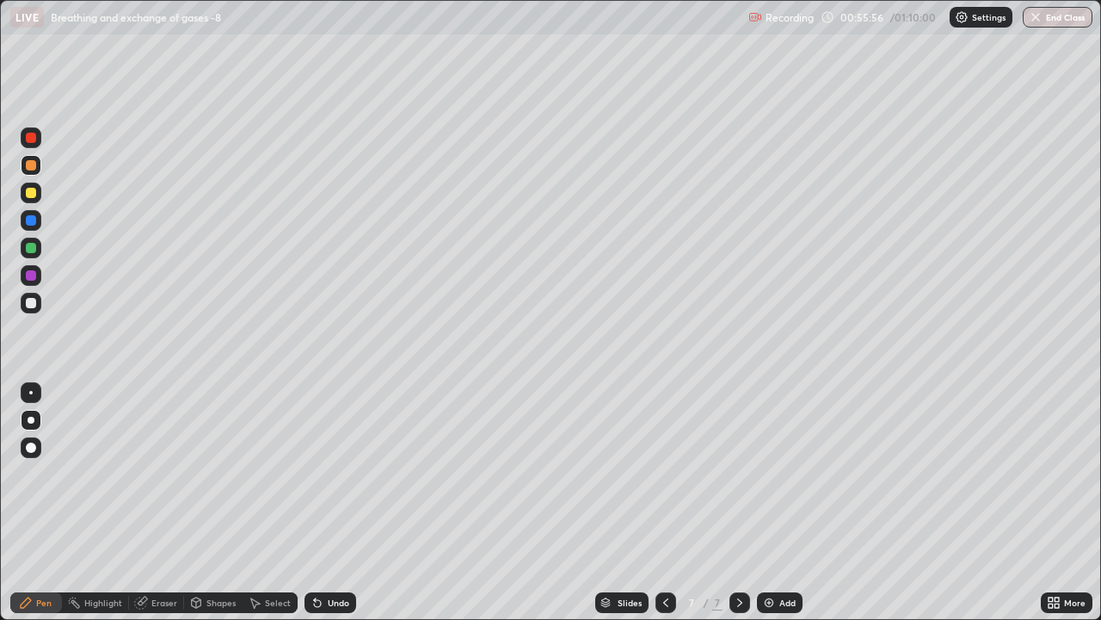
click at [33, 305] on div at bounding box center [31, 303] width 10 height 10
click at [31, 303] on div at bounding box center [31, 303] width 10 height 10
click at [30, 192] on div at bounding box center [31, 193] width 10 height 10
click at [32, 193] on div at bounding box center [31, 193] width 10 height 10
click at [314, 489] on icon at bounding box center [315, 599] width 2 height 2
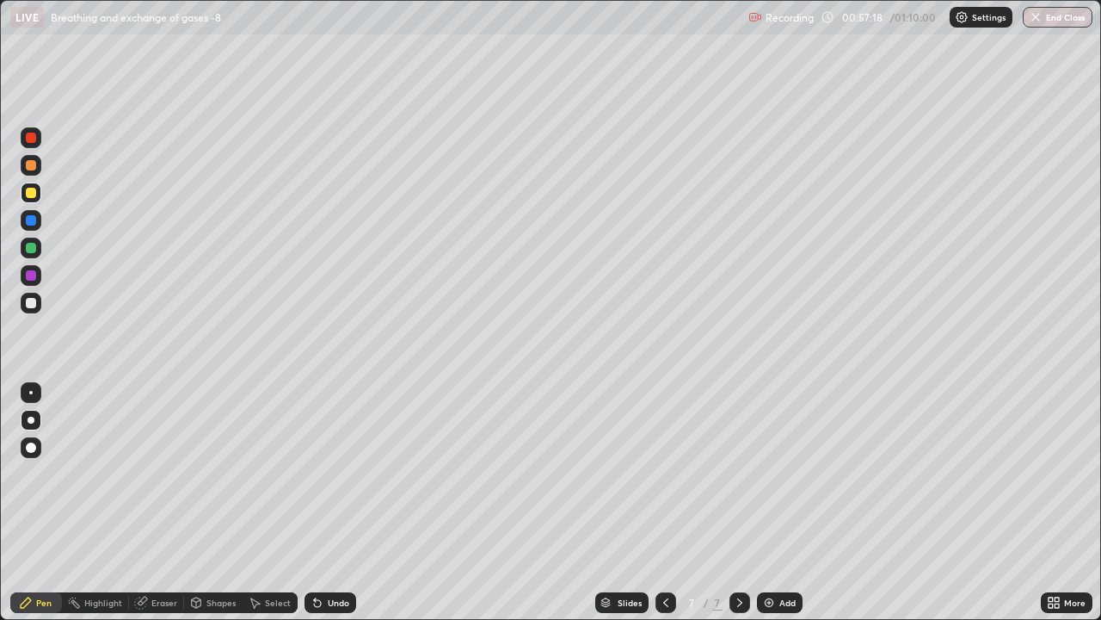
click at [33, 304] on div at bounding box center [31, 303] width 10 height 10
click at [766, 489] on img at bounding box center [769, 602] width 14 height 14
click at [31, 303] on div at bounding box center [31, 303] width 10 height 10
click at [29, 302] on div at bounding box center [31, 303] width 10 height 10
click at [31, 302] on div at bounding box center [31, 303] width 10 height 10
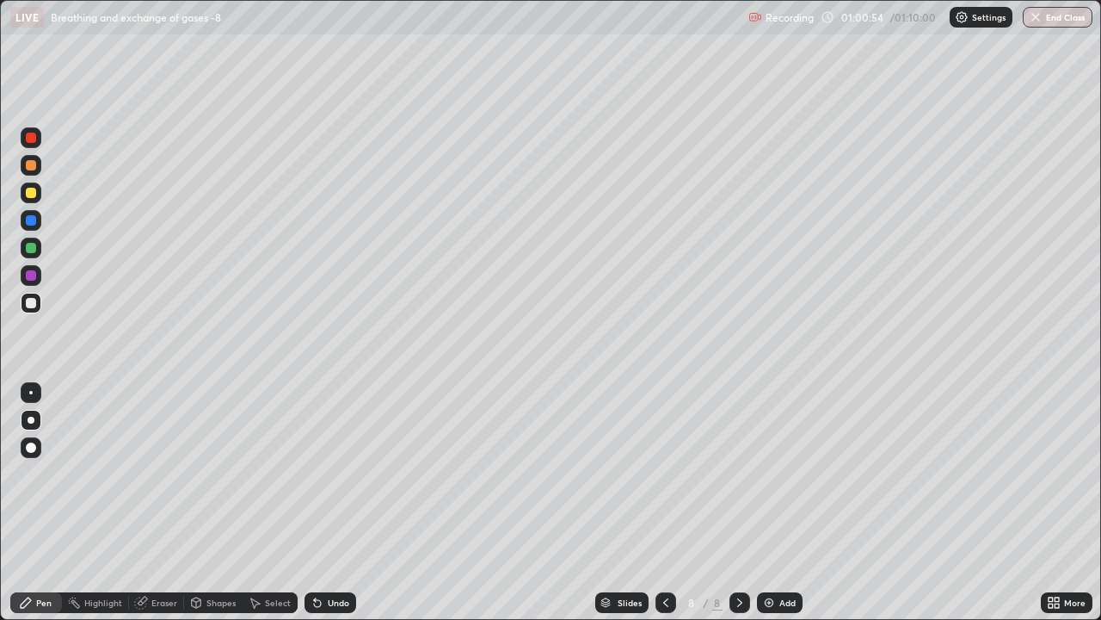
click at [314, 489] on icon at bounding box center [317, 603] width 7 height 7
click at [32, 165] on div at bounding box center [31, 165] width 10 height 10
click at [33, 163] on div at bounding box center [31, 165] width 10 height 10
click at [31, 303] on div at bounding box center [31, 303] width 10 height 10
click at [30, 303] on div at bounding box center [31, 303] width 10 height 10
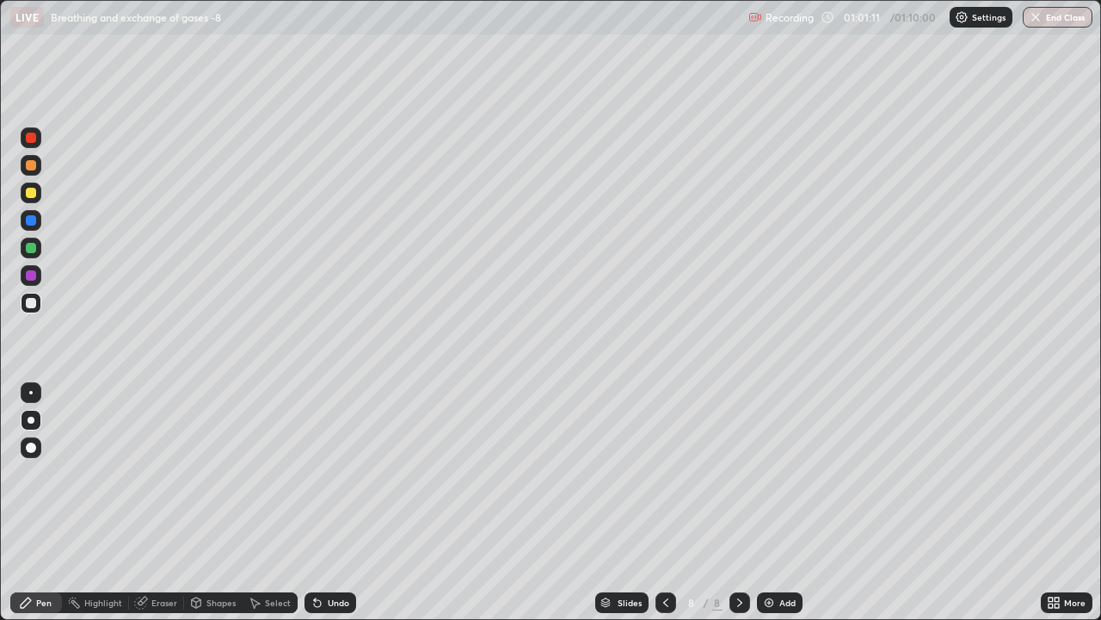
click at [30, 248] on div at bounding box center [31, 248] width 10 height 10
click at [28, 301] on div at bounding box center [31, 303] width 10 height 10
click at [28, 304] on div at bounding box center [31, 303] width 10 height 10
click at [317, 489] on icon at bounding box center [317, 603] width 7 height 7
click at [161, 489] on div "Eraser" at bounding box center [164, 602] width 26 height 9
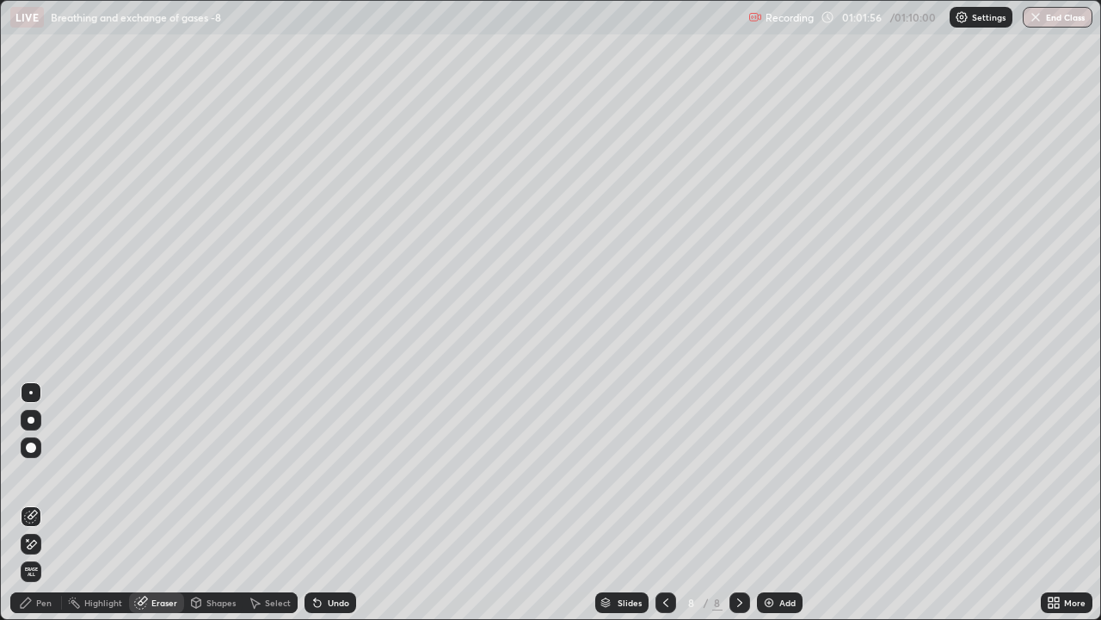
click at [48, 489] on div "Pen" at bounding box center [43, 602] width 15 height 9
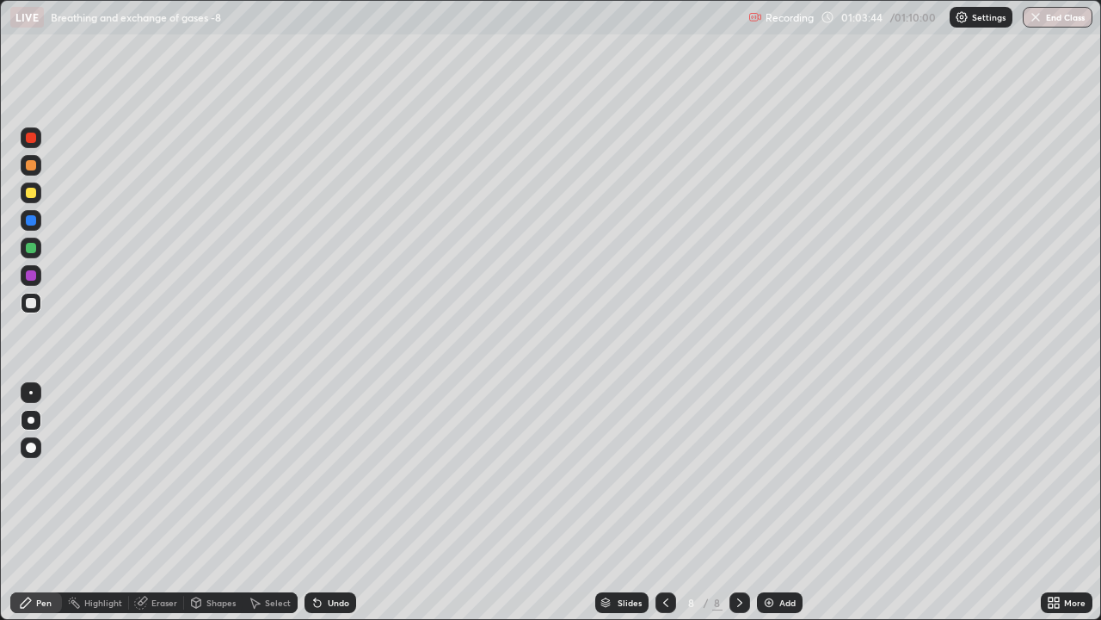
click at [1055, 17] on button "End Class" at bounding box center [1058, 17] width 70 height 21
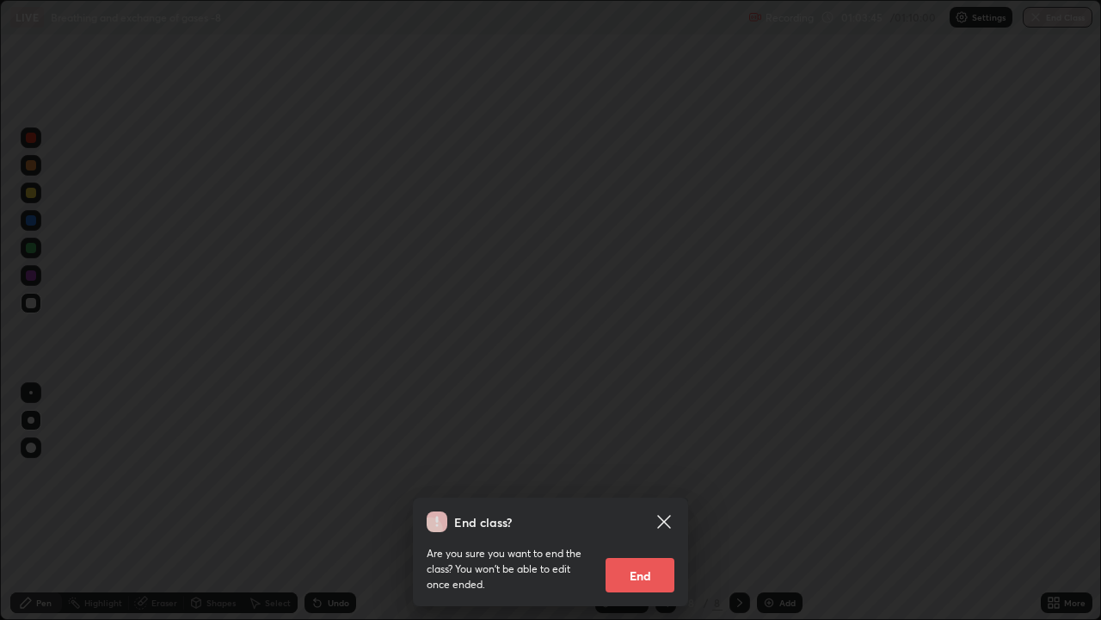
click at [631, 489] on button "End" at bounding box center [640, 575] width 69 height 34
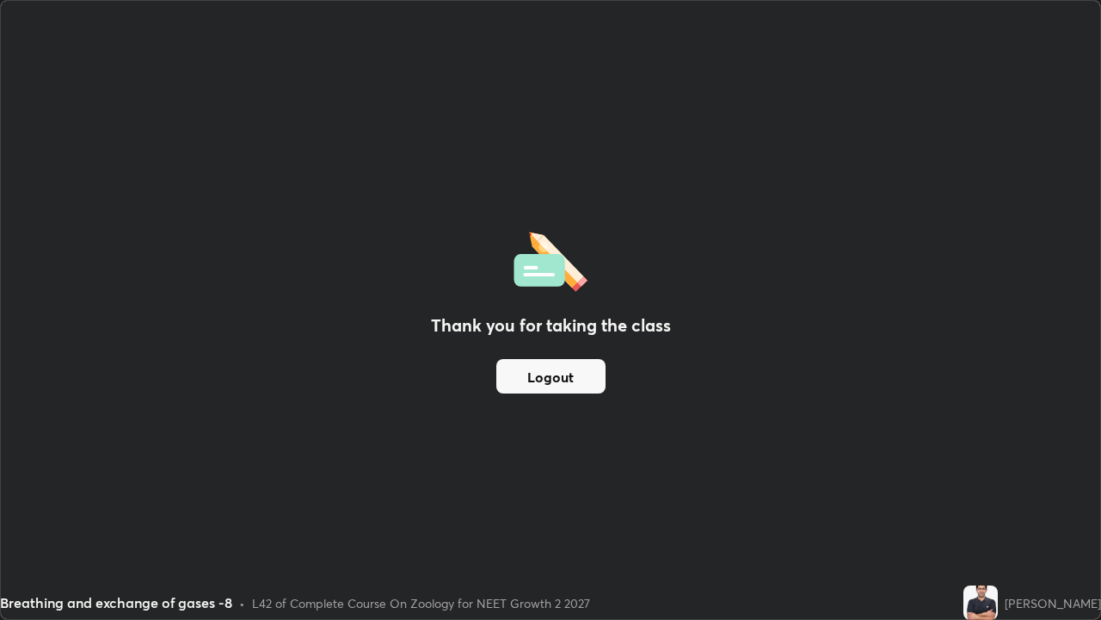
click at [551, 377] on button "Logout" at bounding box center [550, 376] width 109 height 34
click at [543, 368] on button "Logout" at bounding box center [550, 376] width 109 height 34
